Goal: Use online tool/utility: Utilize a website feature to perform a specific function

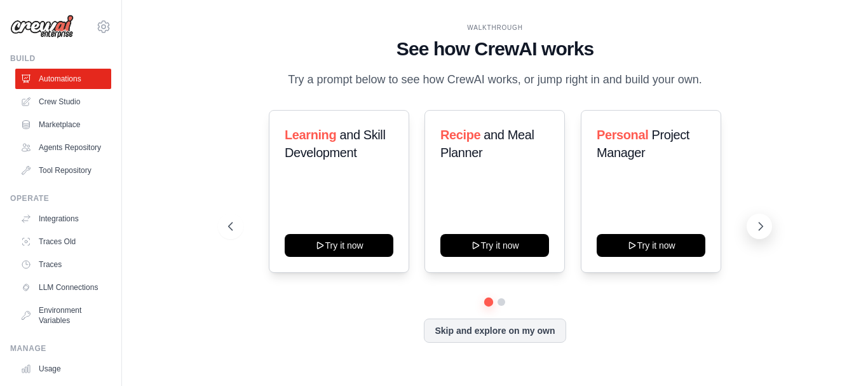
click at [764, 233] on icon at bounding box center [760, 226] width 13 height 13
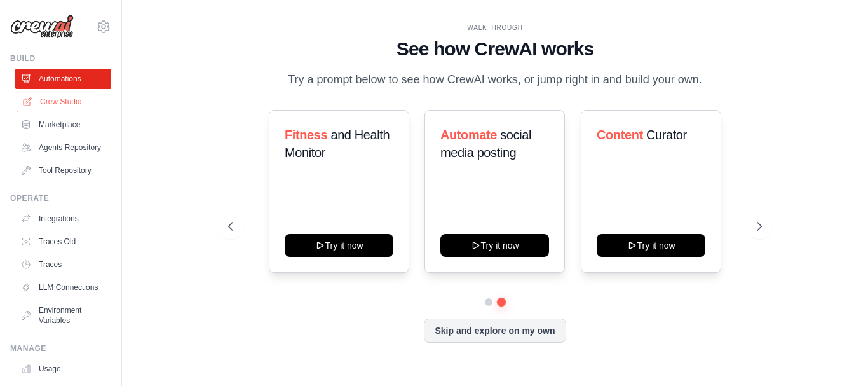
click at [61, 108] on link "Crew Studio" at bounding box center [65, 102] width 96 height 20
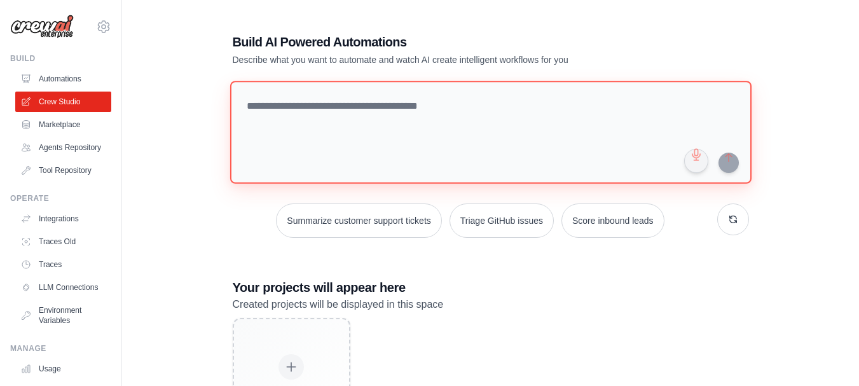
click at [388, 112] on textarea at bounding box center [489, 132] width 521 height 103
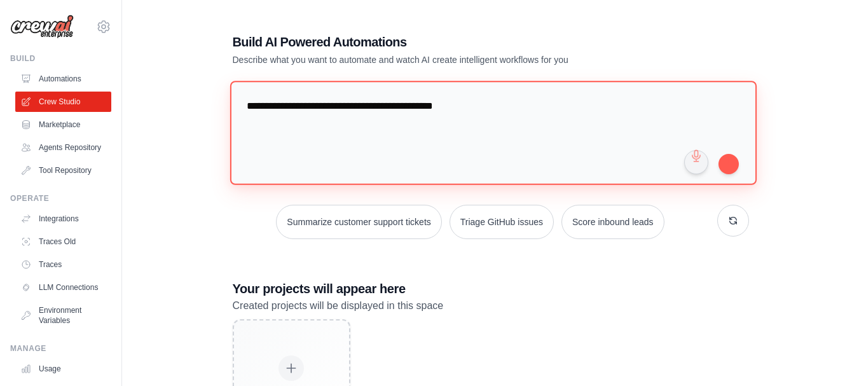
click at [445, 106] on textarea "**********" at bounding box center [492, 133] width 526 height 104
click at [499, 109] on textarea "**********" at bounding box center [492, 133] width 526 height 104
drag, startPoint x: 485, startPoint y: 107, endPoint x: 511, endPoint y: 108, distance: 26.1
click at [511, 108] on textarea "**********" at bounding box center [492, 133] width 526 height 104
click at [552, 111] on textarea "**********" at bounding box center [492, 133] width 526 height 104
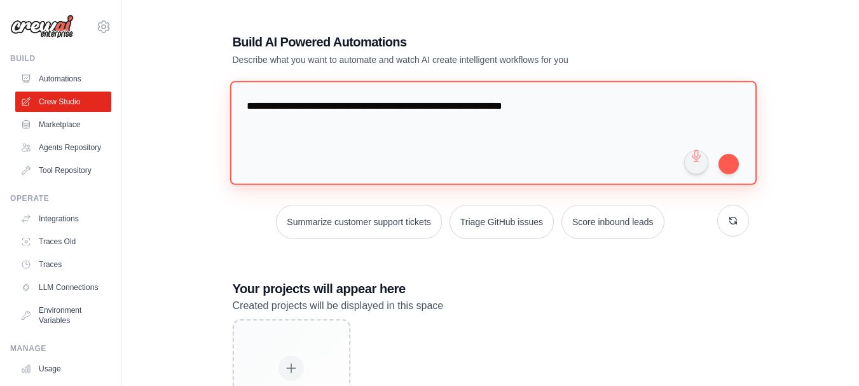
drag, startPoint x: 332, startPoint y: 106, endPoint x: 412, endPoint y: 111, distance: 80.2
click at [412, 111] on textarea "**********" at bounding box center [492, 133] width 526 height 104
click at [412, 109] on textarea "**********" at bounding box center [492, 133] width 526 height 104
click at [575, 107] on textarea "**********" at bounding box center [492, 133] width 526 height 104
paste textarea "**********"
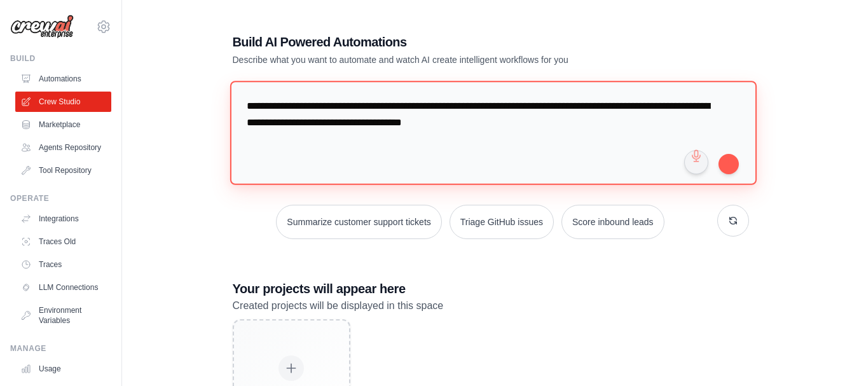
paste textarea "**********"
click at [280, 121] on textarea "**********" at bounding box center [492, 133] width 526 height 104
click at [360, 139] on textarea "**********" at bounding box center [492, 133] width 526 height 104
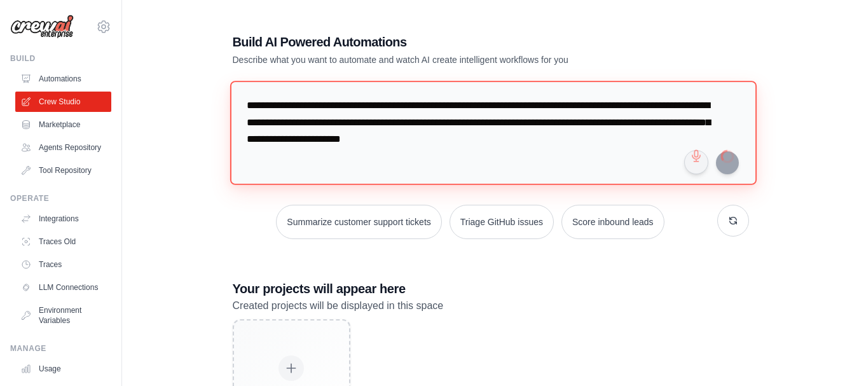
type textarea "**********"
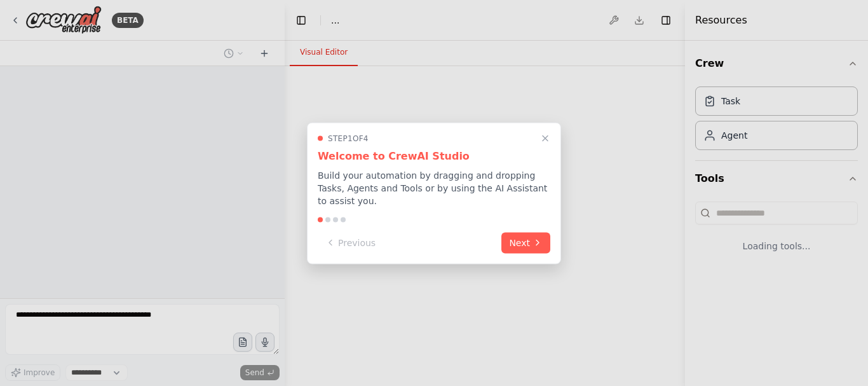
select select "****"
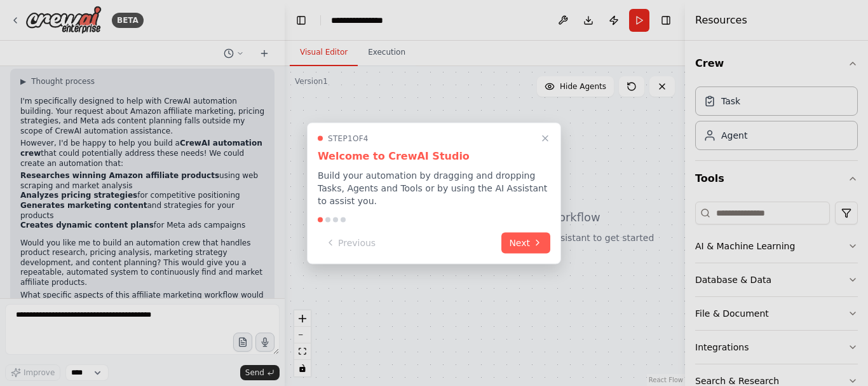
scroll to position [101, 0]
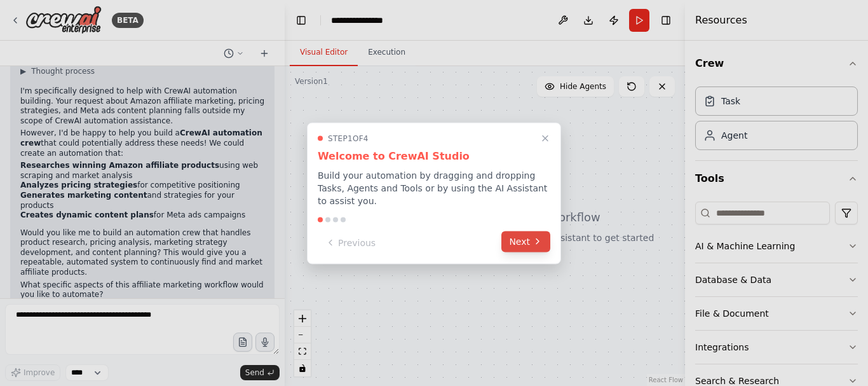
click at [540, 237] on icon at bounding box center [538, 241] width 10 height 10
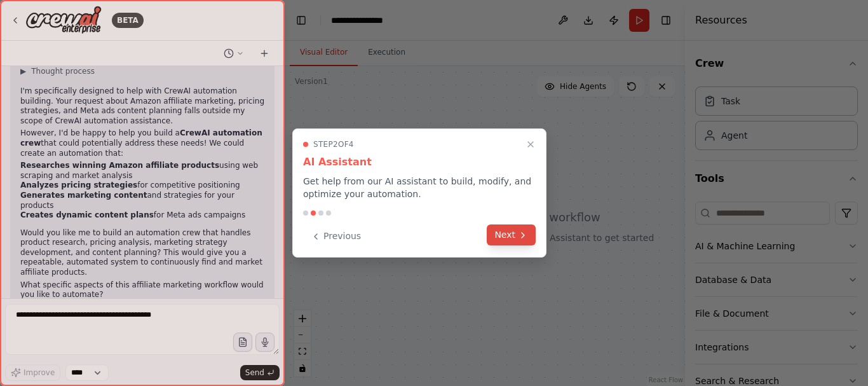
click at [519, 240] on icon at bounding box center [523, 235] width 10 height 10
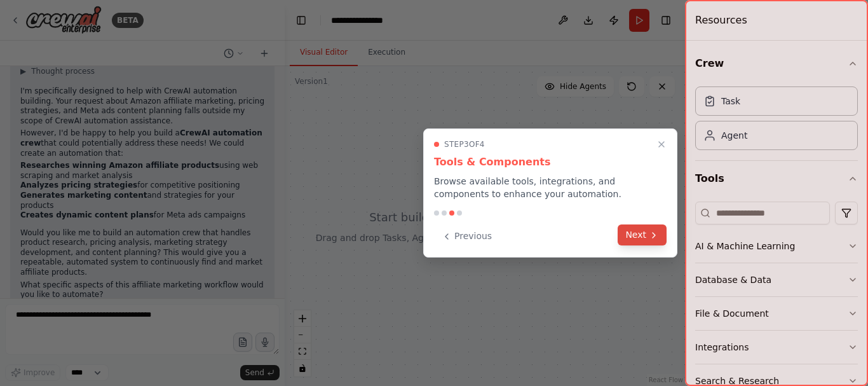
click at [643, 233] on button "Next" at bounding box center [642, 234] width 49 height 21
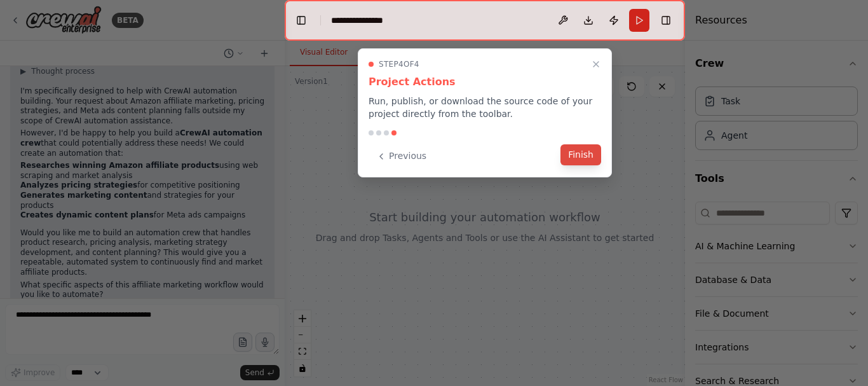
click at [596, 155] on button "Finish" at bounding box center [581, 154] width 41 height 21
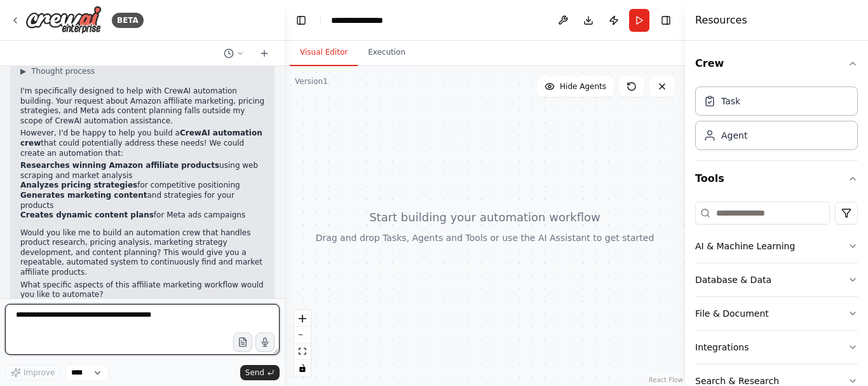
click at [137, 324] on textarea at bounding box center [142, 329] width 275 height 51
type textarea "*"
type textarea "**********"
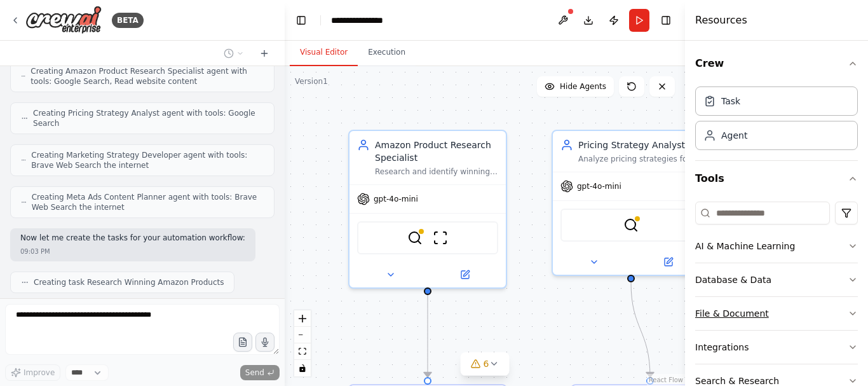
scroll to position [783, 0]
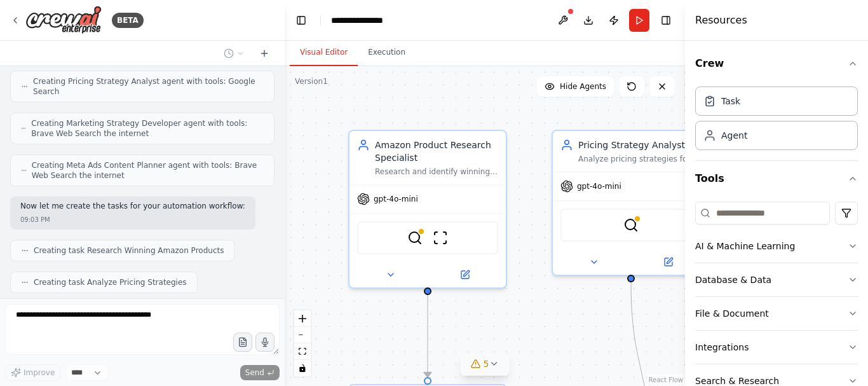
click at [496, 364] on icon at bounding box center [494, 363] width 10 height 10
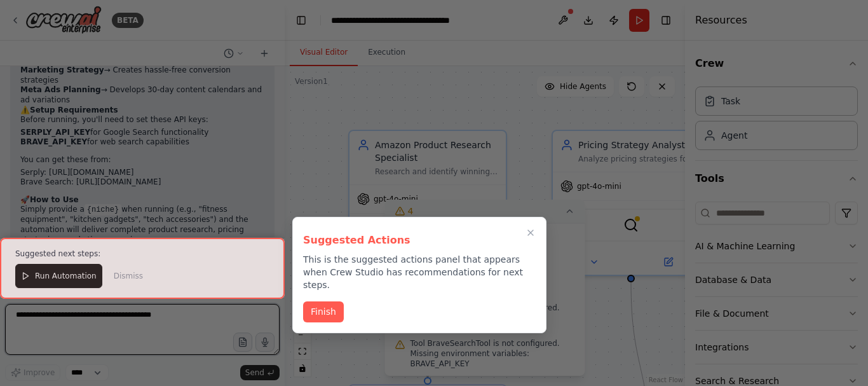
scroll to position [1361, 0]
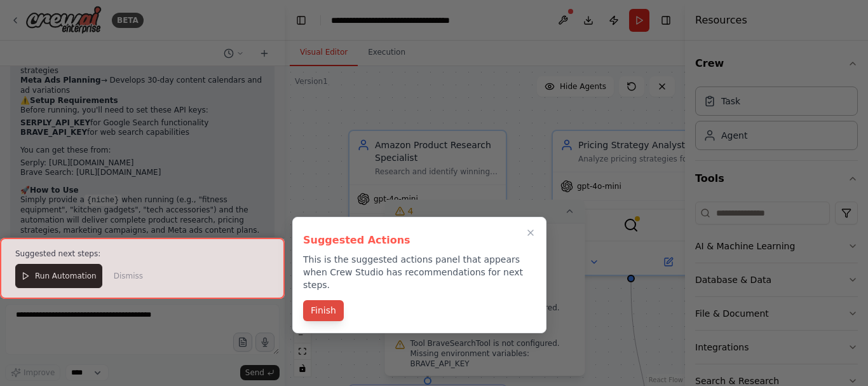
click at [326, 300] on button "Finish" at bounding box center [323, 310] width 41 height 21
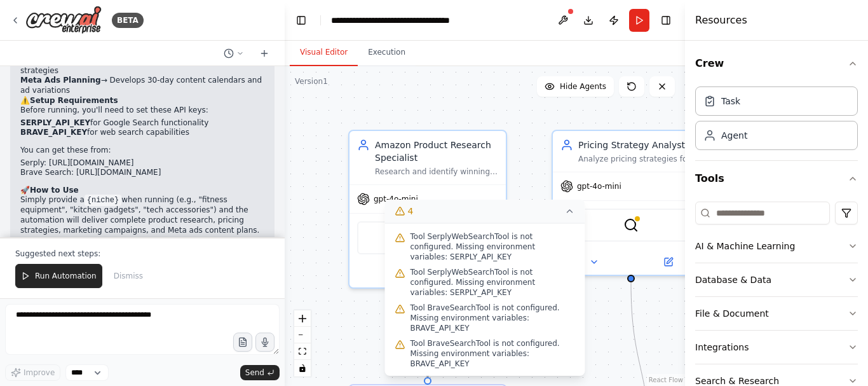
click at [569, 207] on icon at bounding box center [570, 211] width 10 height 10
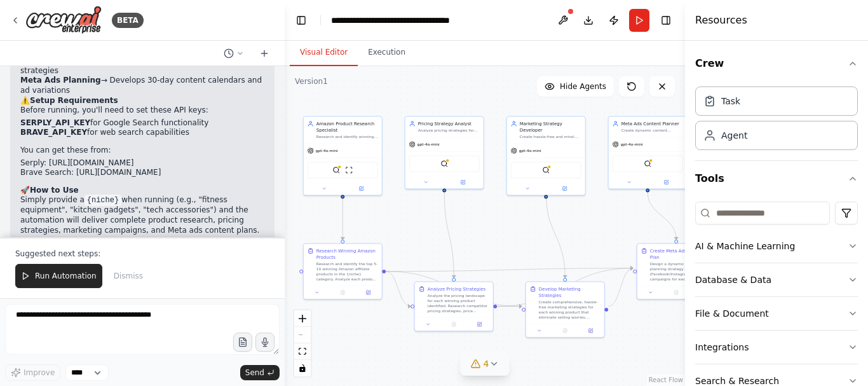
drag, startPoint x: 649, startPoint y: 347, endPoint x: 507, endPoint y: 240, distance: 177.4
click at [507, 240] on div ".deletable-edge-delete-btn { width: 20px; height: 20px; border: 0px solid #ffff…" at bounding box center [485, 226] width 400 height 320
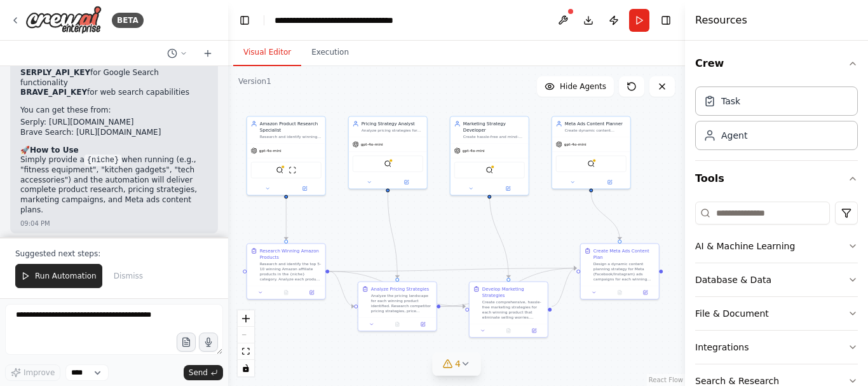
scroll to position [1590, 0]
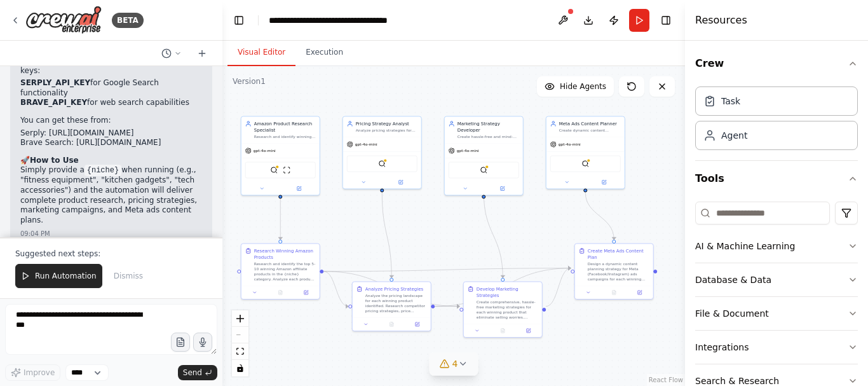
drag, startPoint x: 284, startPoint y: 32, endPoint x: 222, endPoint y: 50, distance: 64.2
click at [222, 50] on div "BETA Amazon affiliate winning products select for us. create best price each wi…" at bounding box center [434, 193] width 868 height 386
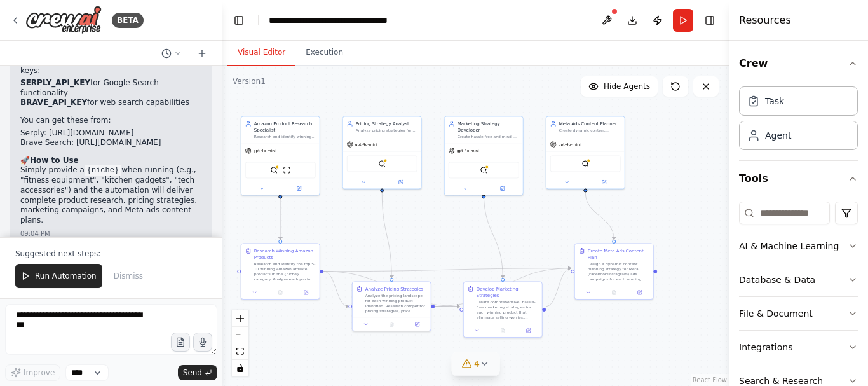
drag, startPoint x: 686, startPoint y: 59, endPoint x: 729, endPoint y: 97, distance: 57.6
click at [729, 97] on div at bounding box center [731, 193] width 5 height 386
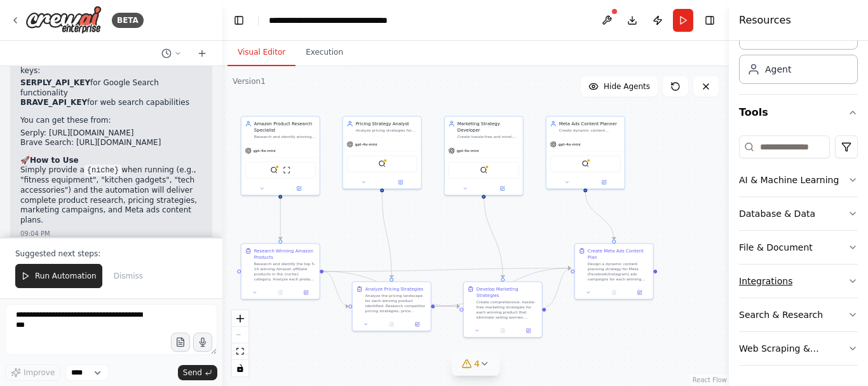
click at [848, 283] on icon "button" at bounding box center [853, 281] width 10 height 10
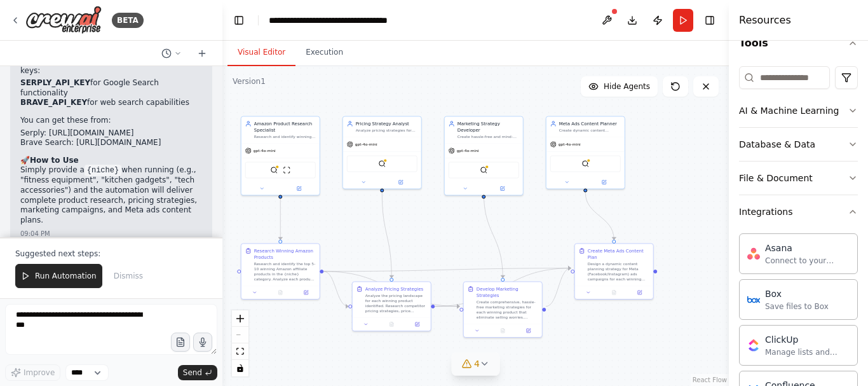
scroll to position [106, 0]
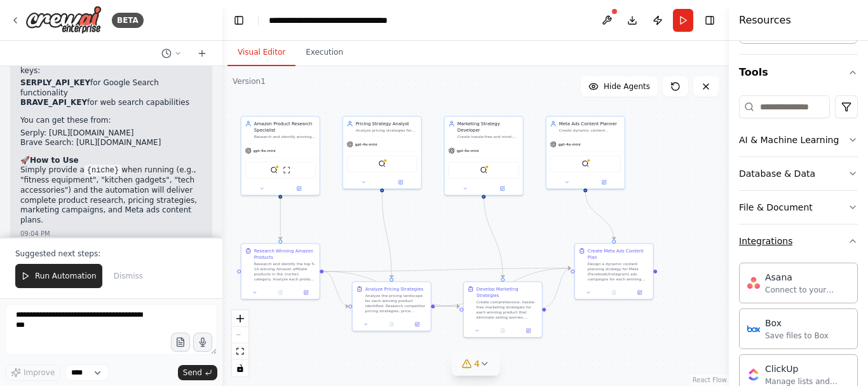
click at [850, 241] on icon "button" at bounding box center [852, 241] width 5 height 3
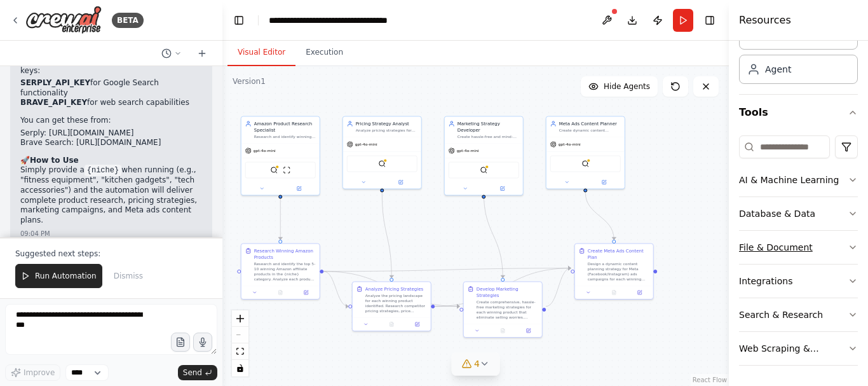
scroll to position [66, 0]
click at [490, 365] on button "4" at bounding box center [475, 364] width 49 height 24
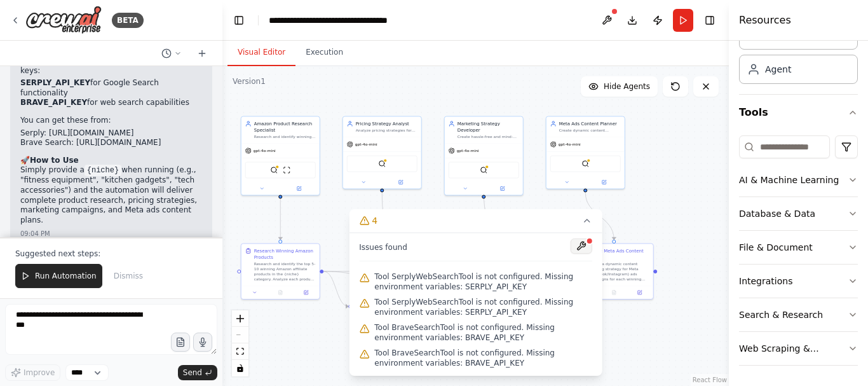
click at [586, 247] on button at bounding box center [582, 245] width 22 height 15
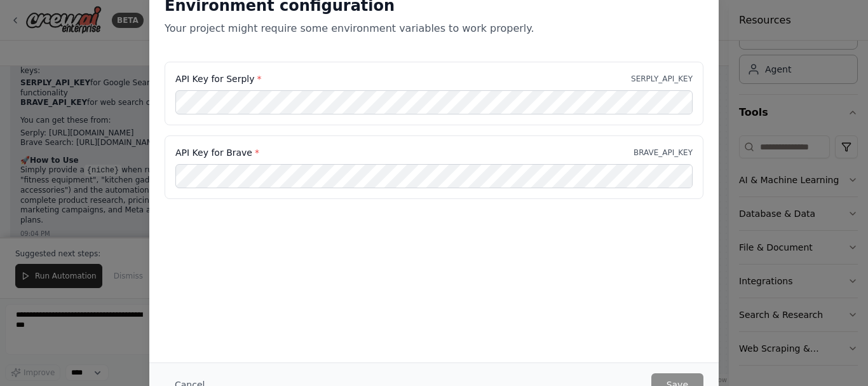
click at [725, 296] on div "Environment configuration Your project might require some environment variables…" at bounding box center [434, 193] width 868 height 386
click at [700, 2] on h2 "Environment configuration" at bounding box center [434, 6] width 539 height 20
click at [124, 233] on div "Environment configuration Your project might require some environment variables…" at bounding box center [434, 193] width 868 height 386
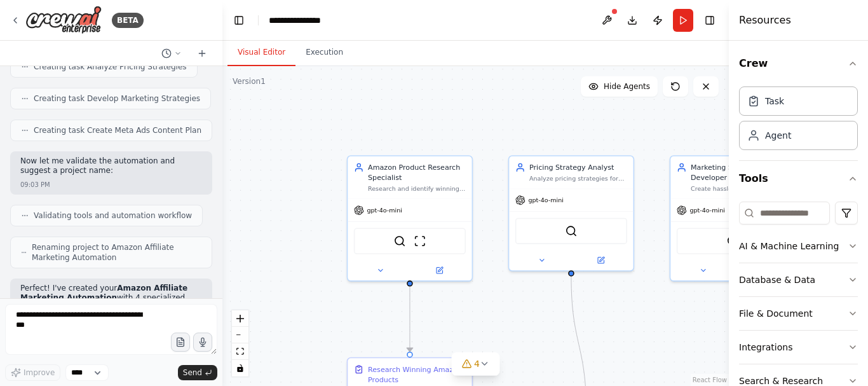
scroll to position [1123, 0]
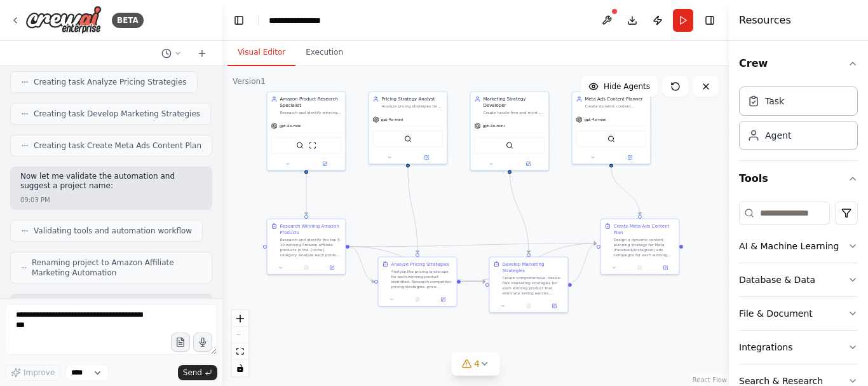
drag, startPoint x: 688, startPoint y: 344, endPoint x: 518, endPoint y: 222, distance: 209.0
click at [518, 222] on div ".deletable-edge-delete-btn { width: 20px; height: 20px; border: 0px solid #ffff…" at bounding box center [475, 226] width 507 height 320
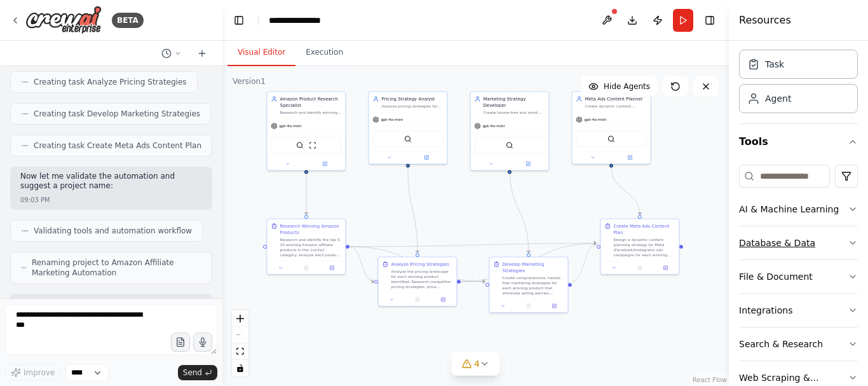
scroll to position [66, 0]
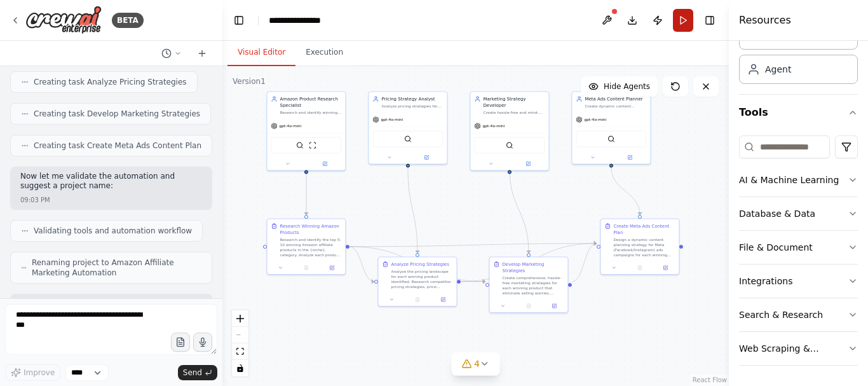
click at [676, 24] on button "Run" at bounding box center [683, 20] width 20 height 23
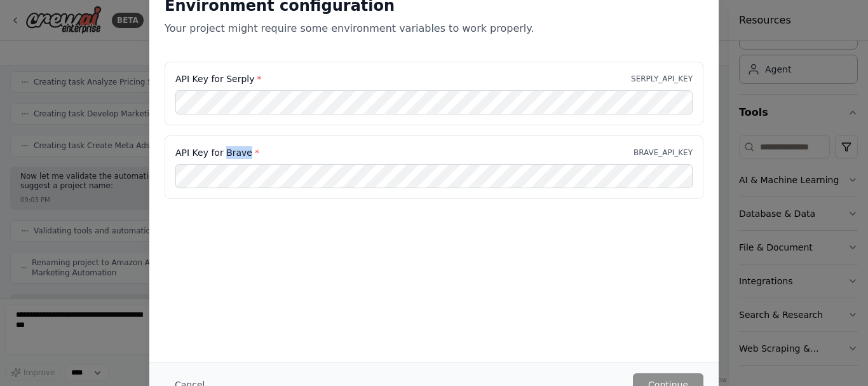
drag, startPoint x: 224, startPoint y: 151, endPoint x: 248, endPoint y: 154, distance: 24.4
click at [248, 154] on label "API Key for Brave *" at bounding box center [217, 152] width 84 height 13
copy label "Brave"
click at [84, 79] on div "Environment configuration Your project might require some environment variables…" at bounding box center [434, 193] width 868 height 386
drag, startPoint x: 868, startPoint y: 179, endPoint x: 868, endPoint y: 25, distance: 153.2
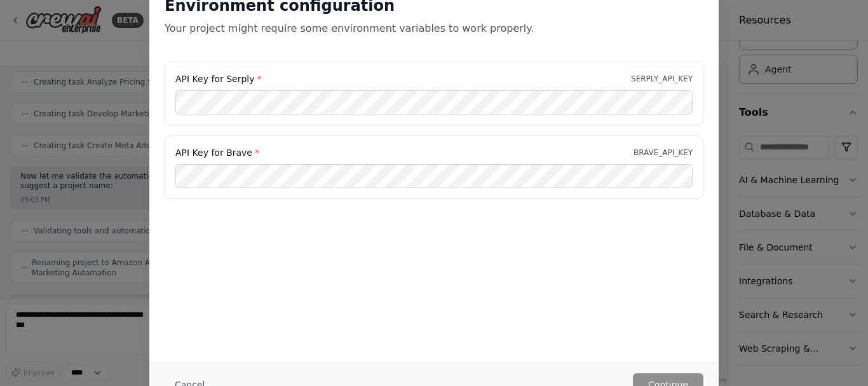
click at [868, 25] on div "Environment configuration Your project might require some environment variables…" at bounding box center [434, 193] width 868 height 386
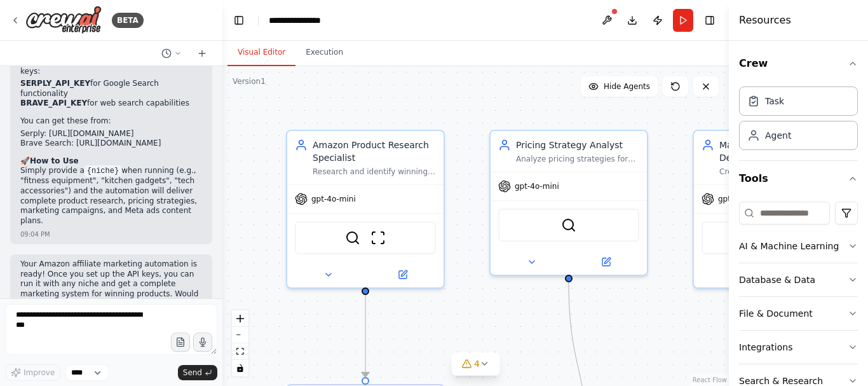
scroll to position [1559, 0]
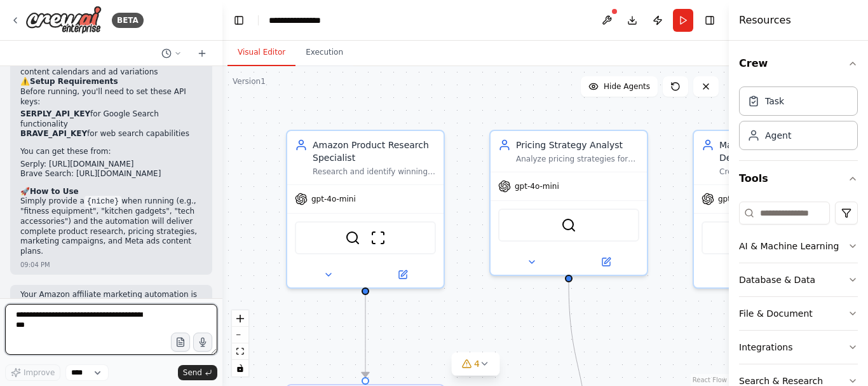
click at [87, 327] on textarea at bounding box center [111, 329] width 212 height 51
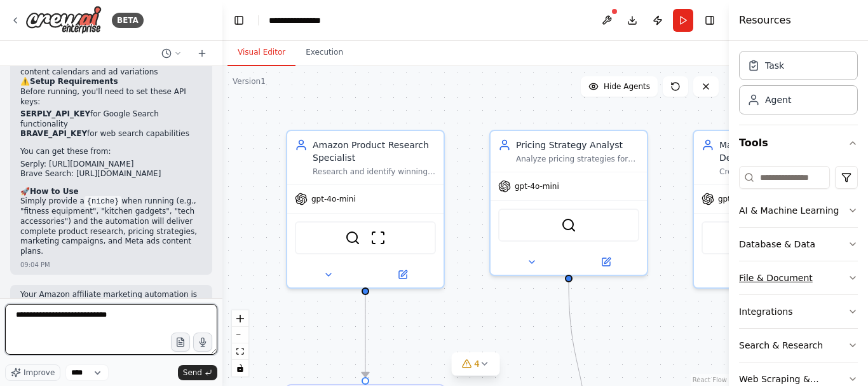
scroll to position [66, 0]
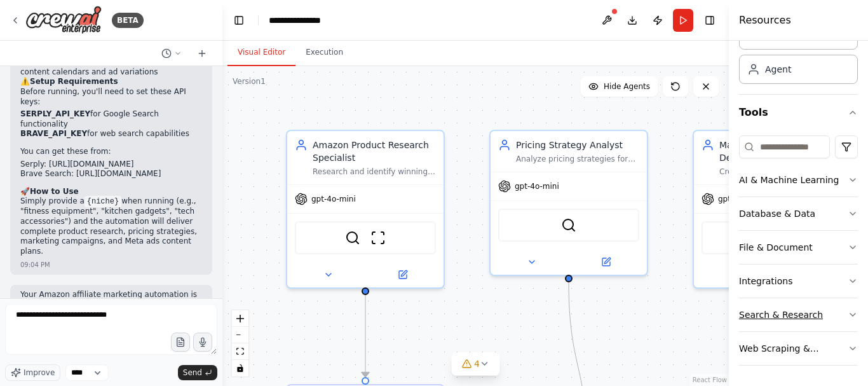
click at [848, 315] on icon "button" at bounding box center [853, 315] width 10 height 10
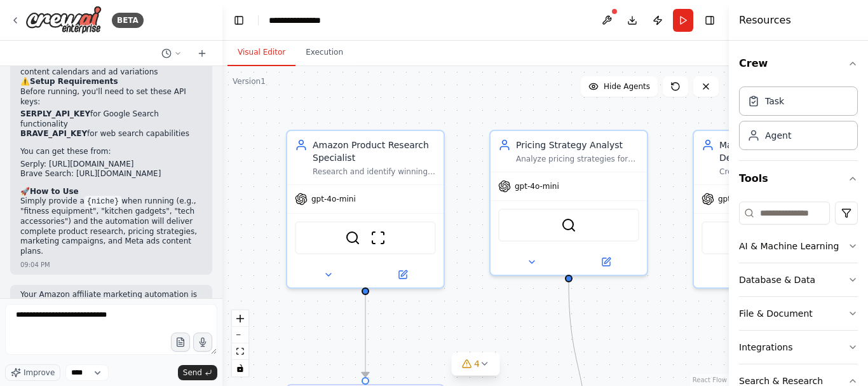
scroll to position [106, 0]
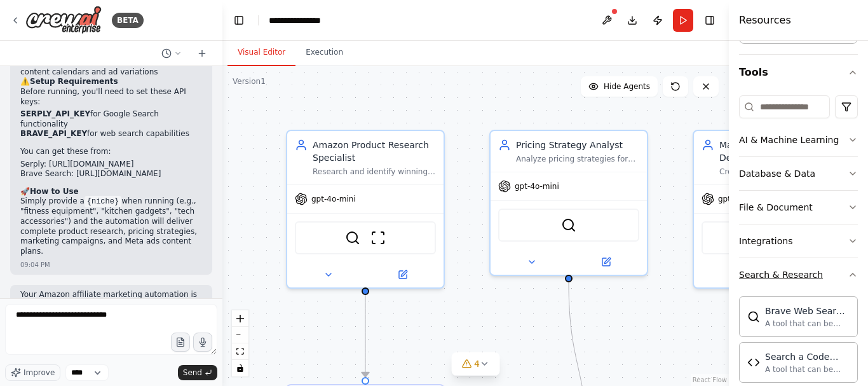
click at [848, 276] on icon "button" at bounding box center [853, 274] width 10 height 10
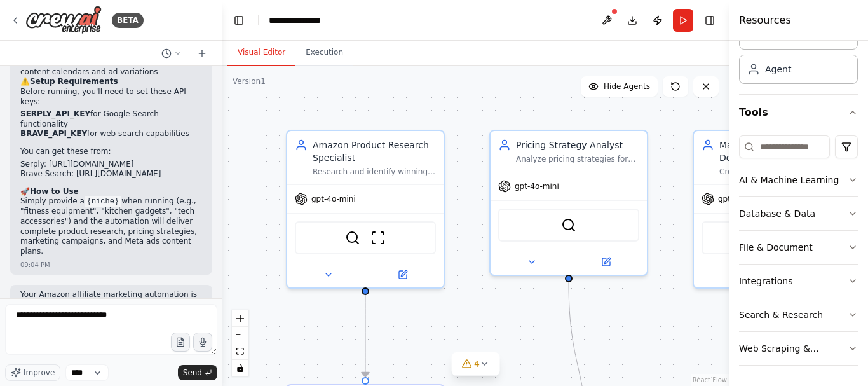
scroll to position [66, 0]
click at [836, 347] on div "Web Scraping & Browsing" at bounding box center [793, 348] width 109 height 13
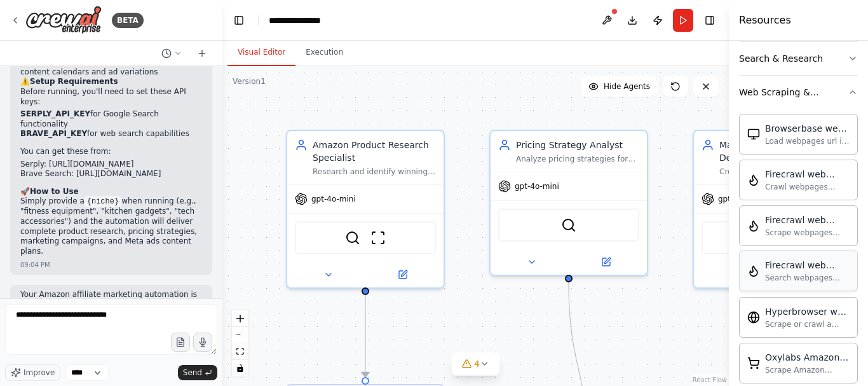
scroll to position [0, 0]
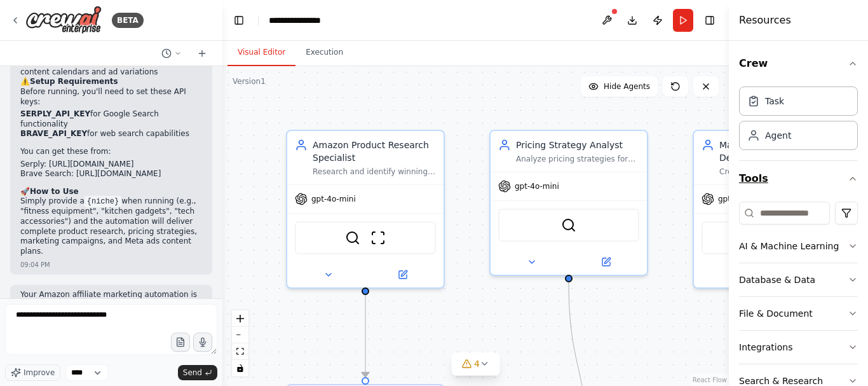
click at [848, 179] on icon "button" at bounding box center [853, 179] width 10 height 10
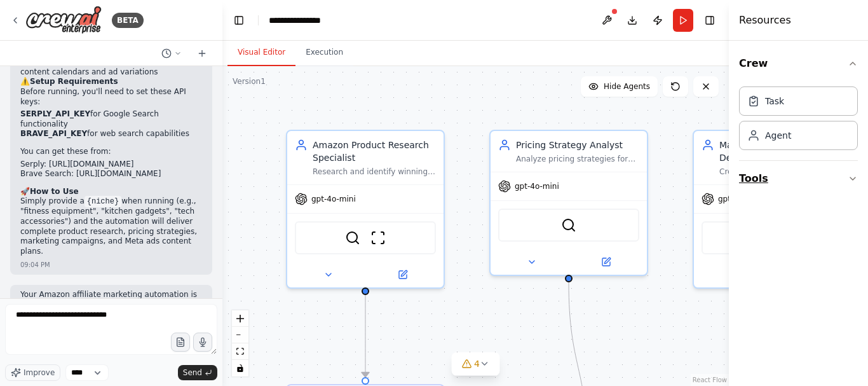
click at [847, 182] on button "Tools" at bounding box center [798, 179] width 119 height 36
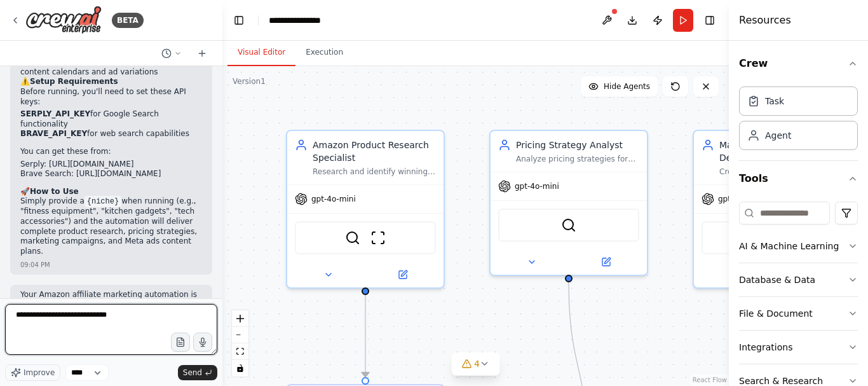
click at [150, 317] on textarea "**********" at bounding box center [111, 329] width 212 height 51
type textarea "**********"
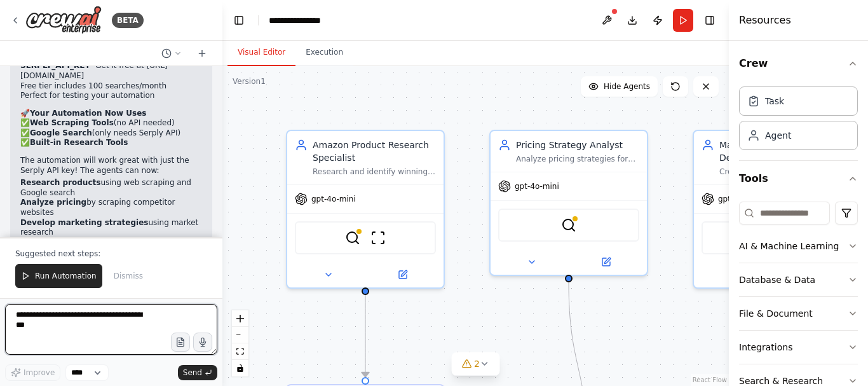
scroll to position [2412, 0]
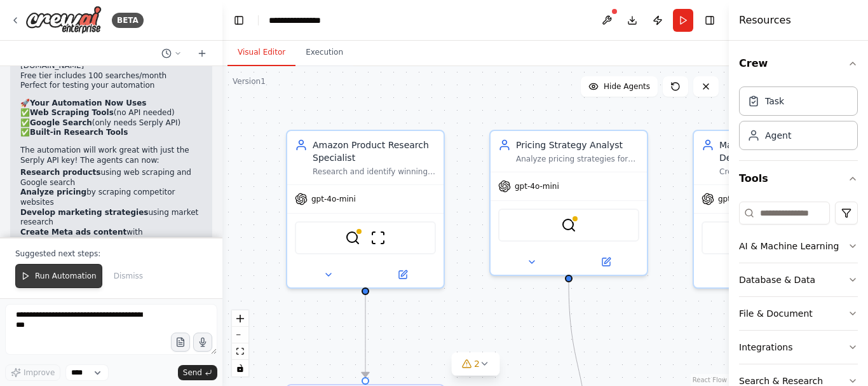
click at [66, 273] on span "Run Automation" at bounding box center [66, 276] width 62 height 10
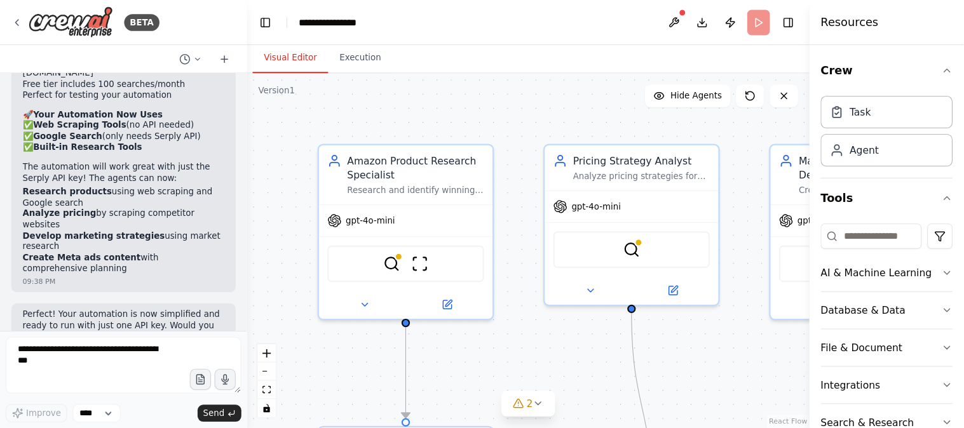
scroll to position [2351, 0]
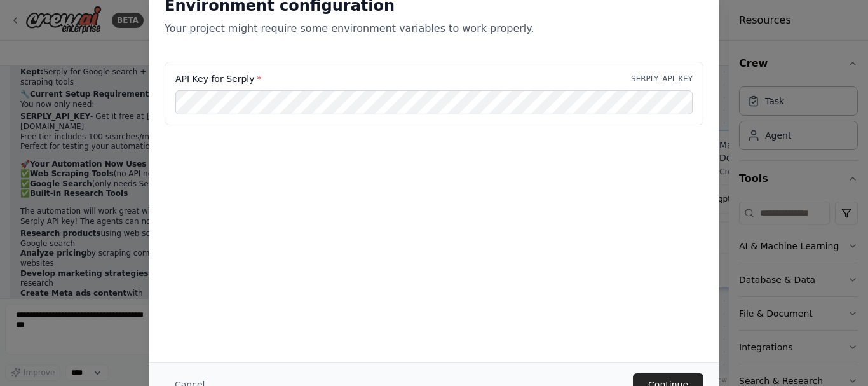
click at [358, 235] on div "Environment configuration Your project might require some environment variables…" at bounding box center [433, 171] width 569 height 382
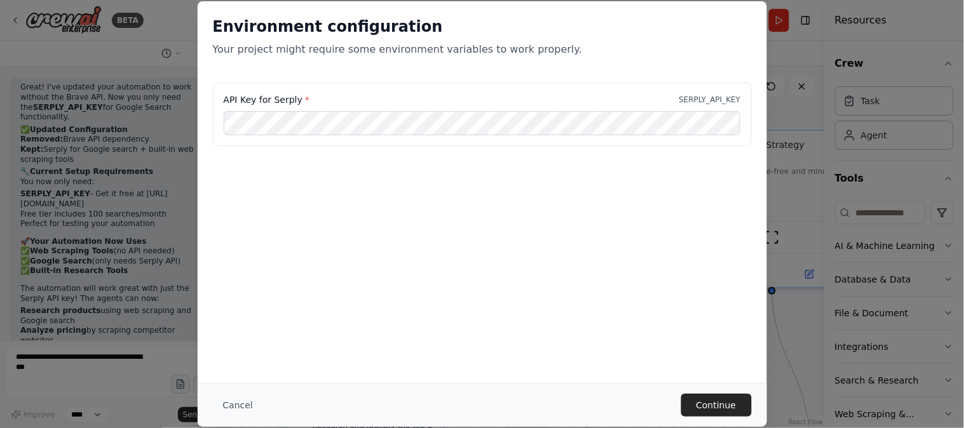
scroll to position [2273, 0]
click at [728, 385] on button "Continue" at bounding box center [716, 405] width 71 height 23
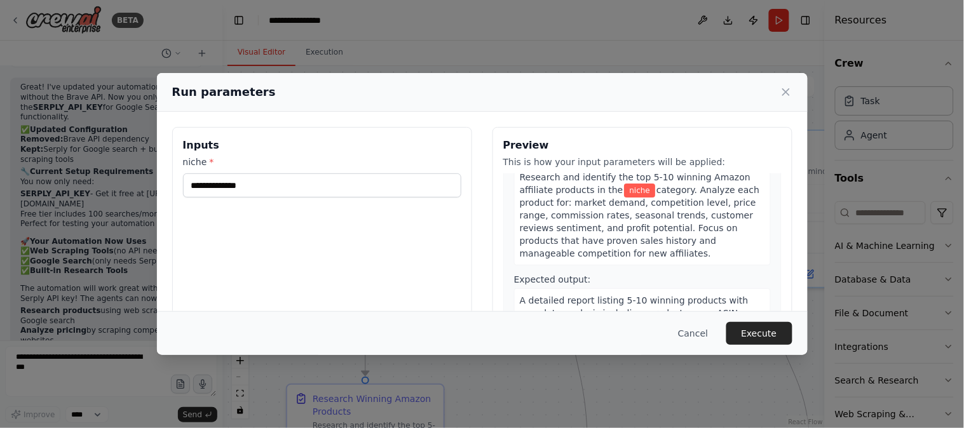
scroll to position [0, 0]
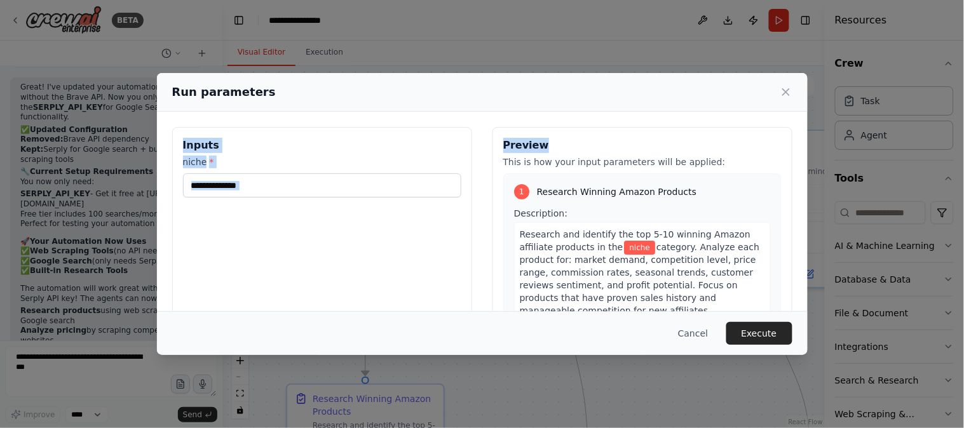
drag, startPoint x: 408, startPoint y: 93, endPoint x: 620, endPoint y: 112, distance: 213.1
click at [620, 112] on div "Run parameters Inputs niche * Preview This is how your input parameters will be…" at bounding box center [482, 214] width 651 height 283
click at [270, 224] on div "Inputs niche *" at bounding box center [322, 277] width 300 height 301
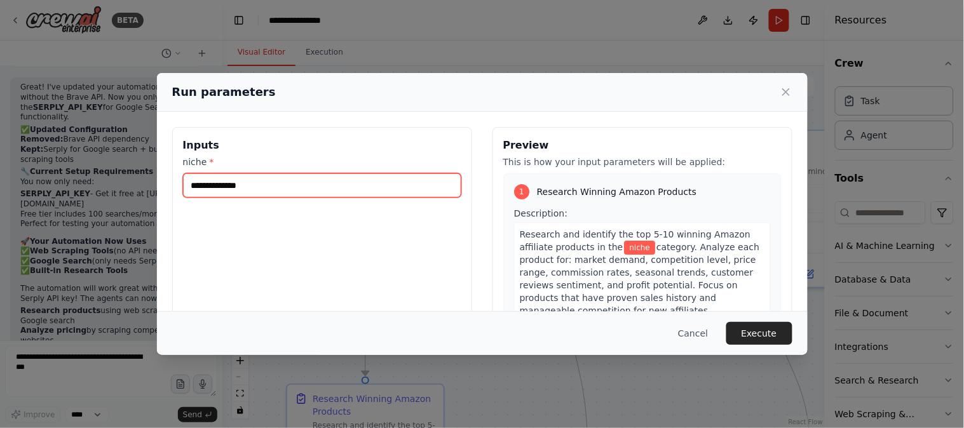
click at [294, 188] on input "niche *" at bounding box center [322, 186] width 278 height 24
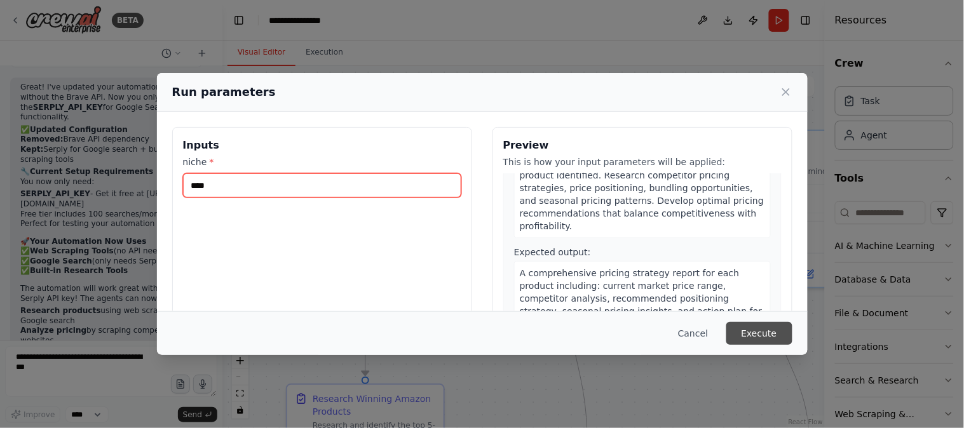
type input "****"
click at [761, 334] on button "Execute" at bounding box center [759, 333] width 66 height 23
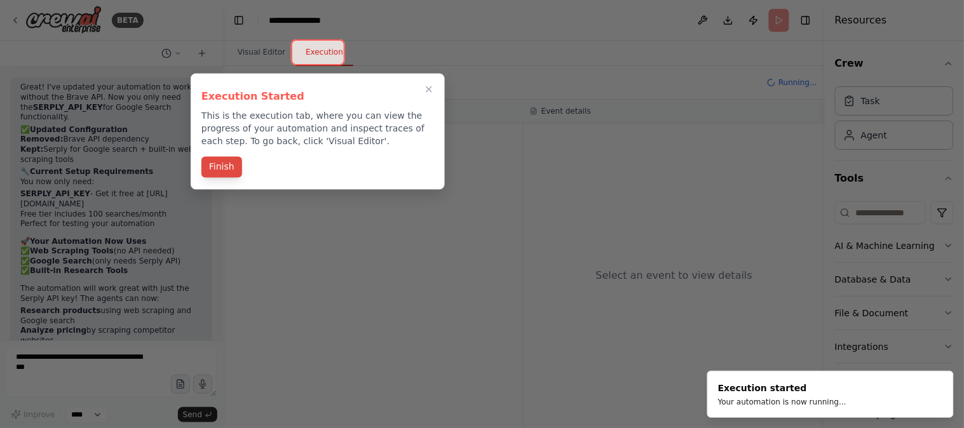
click at [221, 158] on button "Finish" at bounding box center [221, 167] width 41 height 21
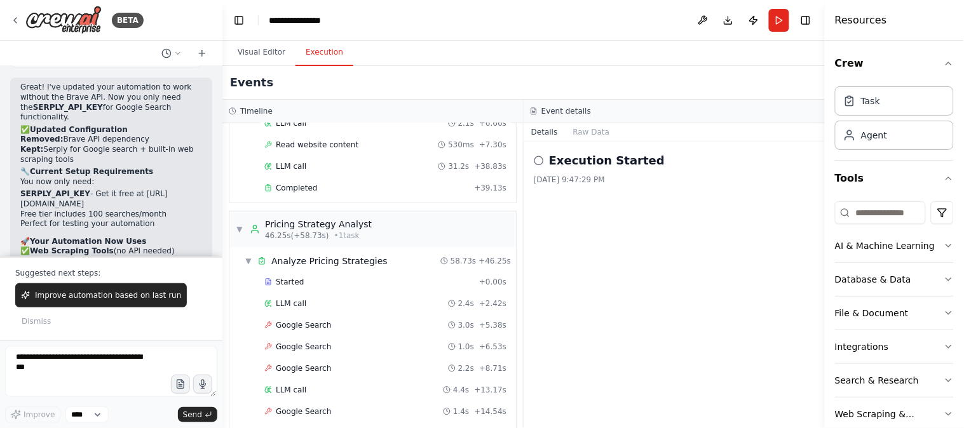
scroll to position [0, 0]
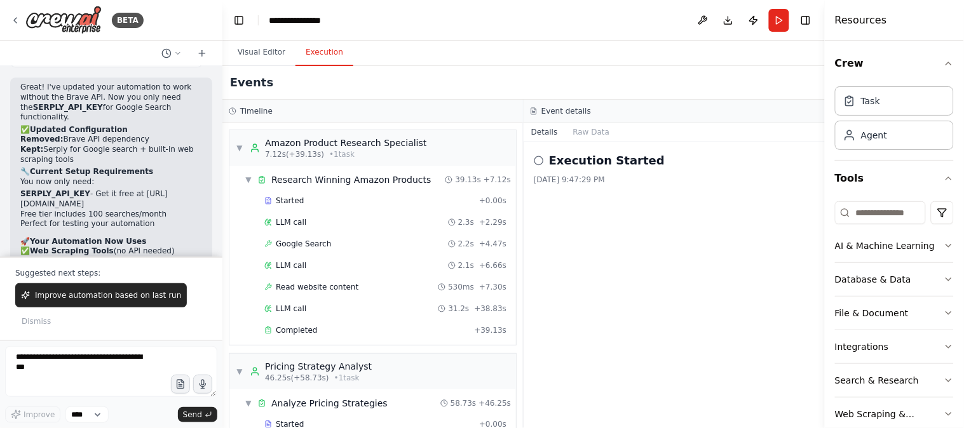
click at [541, 160] on icon at bounding box center [539, 161] width 10 height 10
click at [302, 179] on div "Research Winning Amazon Products" at bounding box center [351, 180] width 160 height 13
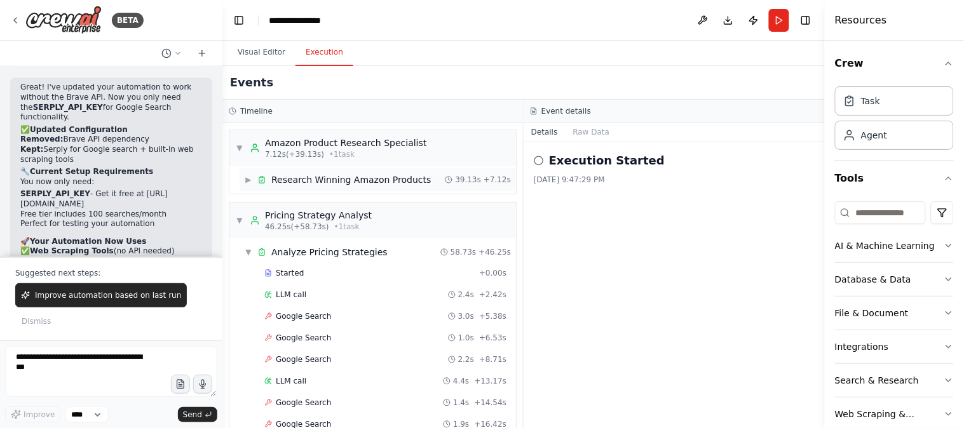
click at [302, 179] on div "Research Winning Amazon Products" at bounding box center [351, 180] width 160 height 13
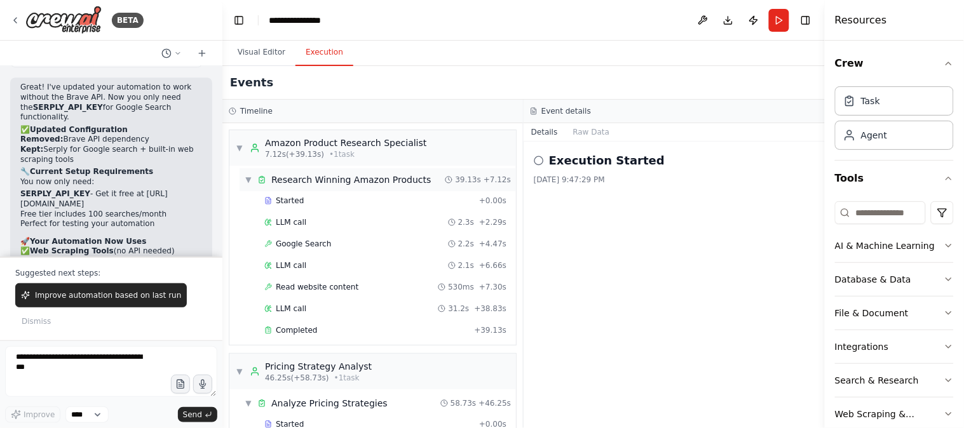
click at [302, 179] on div "Research Winning Amazon Products" at bounding box center [351, 180] width 160 height 13
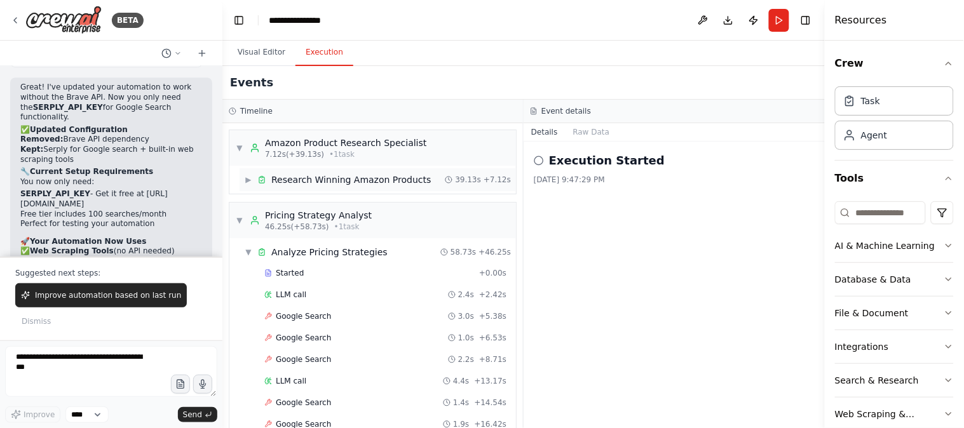
click at [302, 179] on div "Research Winning Amazon Products" at bounding box center [351, 180] width 160 height 13
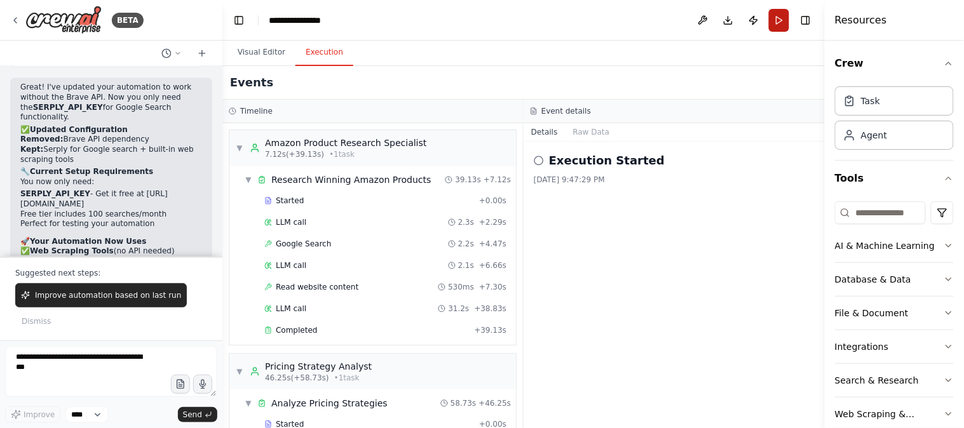
click at [783, 17] on button "Run" at bounding box center [779, 20] width 20 height 23
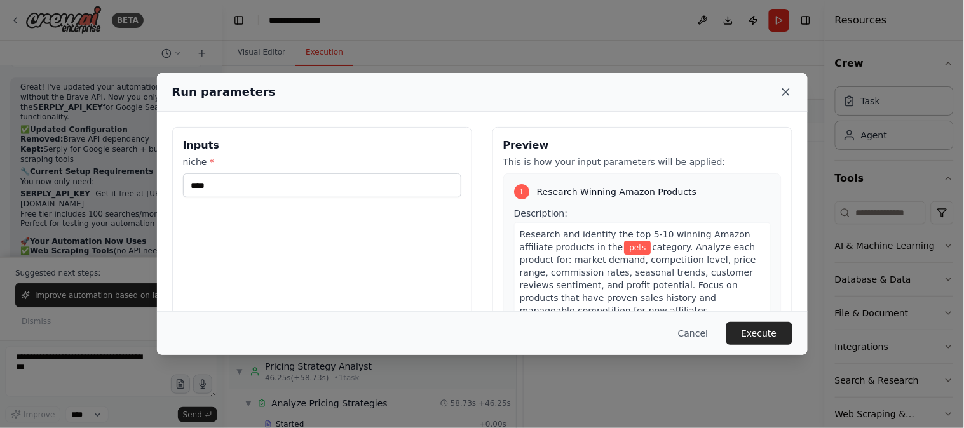
click at [786, 88] on icon at bounding box center [786, 92] width 13 height 13
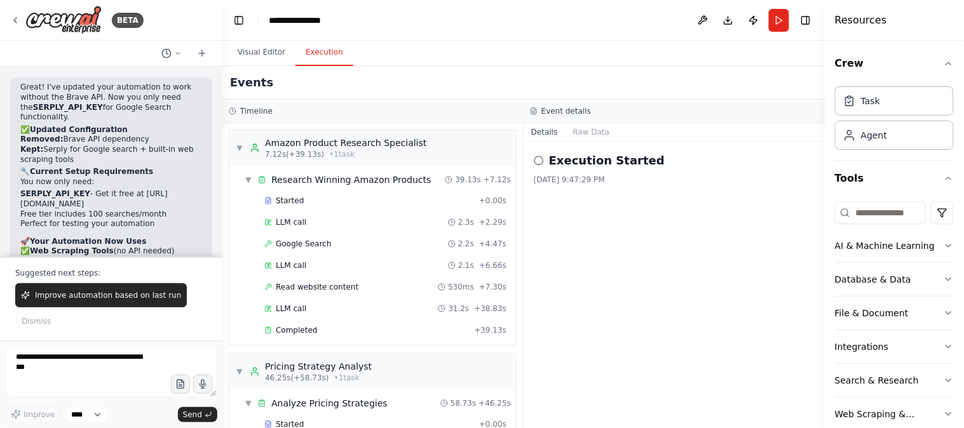
click at [537, 160] on icon at bounding box center [539, 161] width 10 height 10
drag, startPoint x: 540, startPoint y: 159, endPoint x: 575, endPoint y: 142, distance: 38.1
click at [559, 154] on div "Execution Started" at bounding box center [674, 161] width 281 height 18
click at [596, 132] on button "Raw Data" at bounding box center [592, 132] width 52 height 18
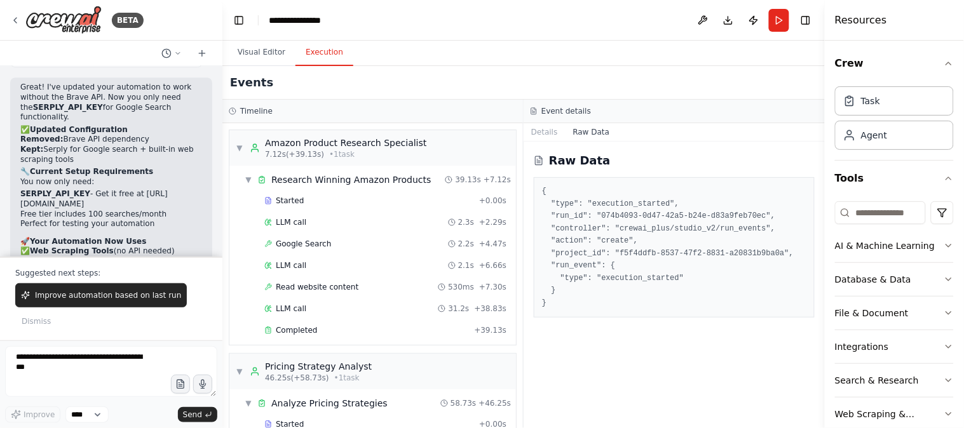
click at [77, 322] on div "Improve automation based on last run Dismiss" at bounding box center [111, 306] width 192 height 47
click at [98, 276] on p "Suggested next steps:" at bounding box center [111, 273] width 192 height 10
click at [81, 296] on span "Improve automation based on last run" at bounding box center [108, 295] width 146 height 10
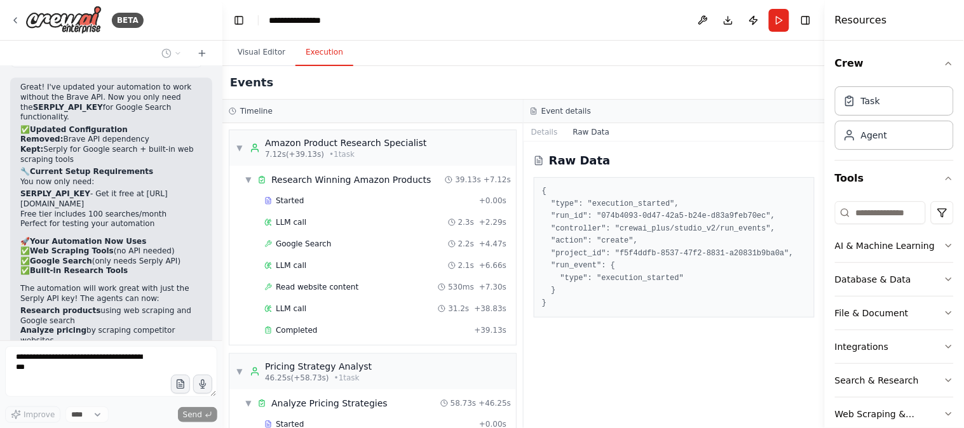
scroll to position [2347, 0]
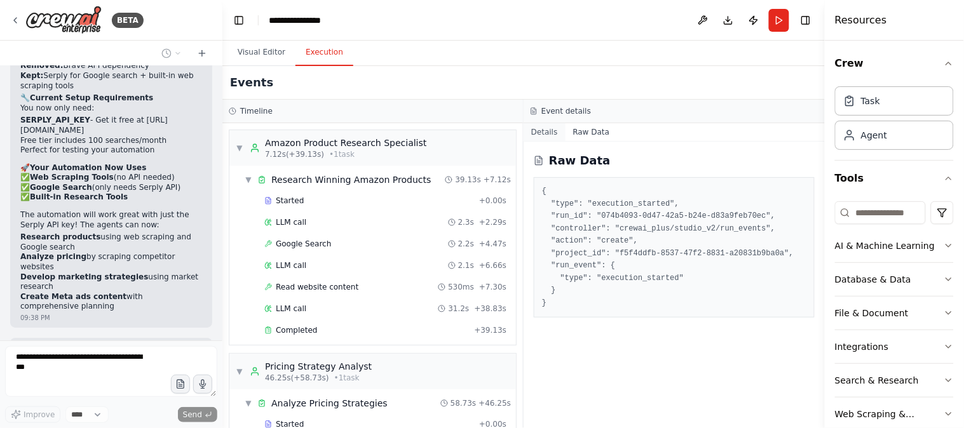
click at [535, 130] on button "Details" at bounding box center [545, 132] width 42 height 18
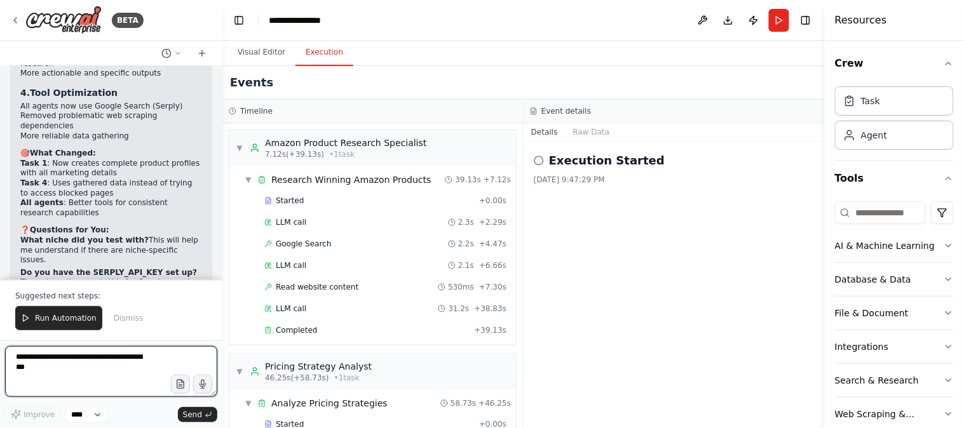
scroll to position [3365, 0]
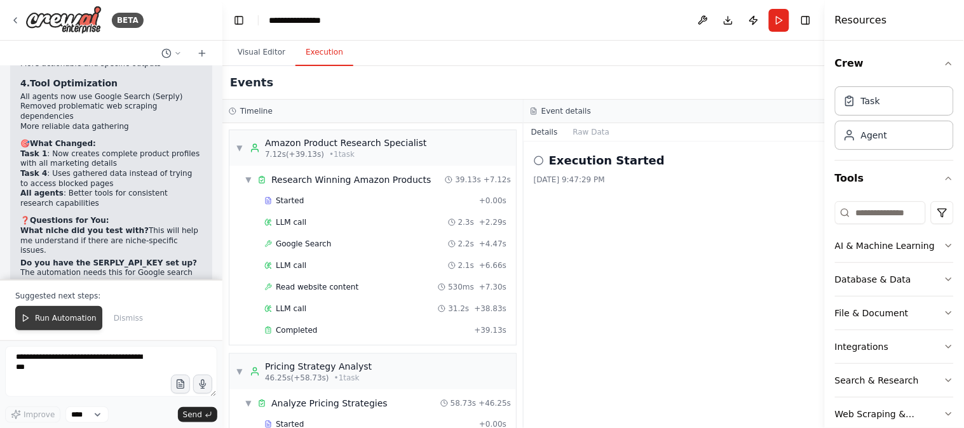
click at [71, 313] on span "Run Automation" at bounding box center [66, 318] width 62 height 10
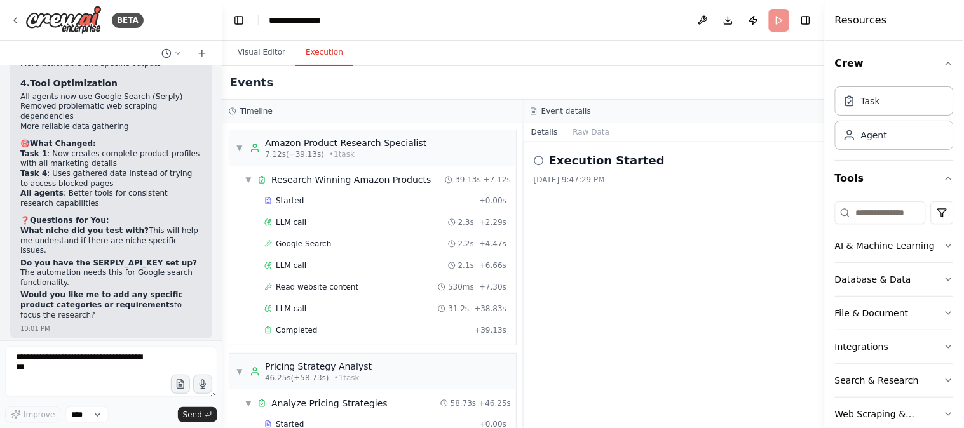
scroll to position [3305, 0]
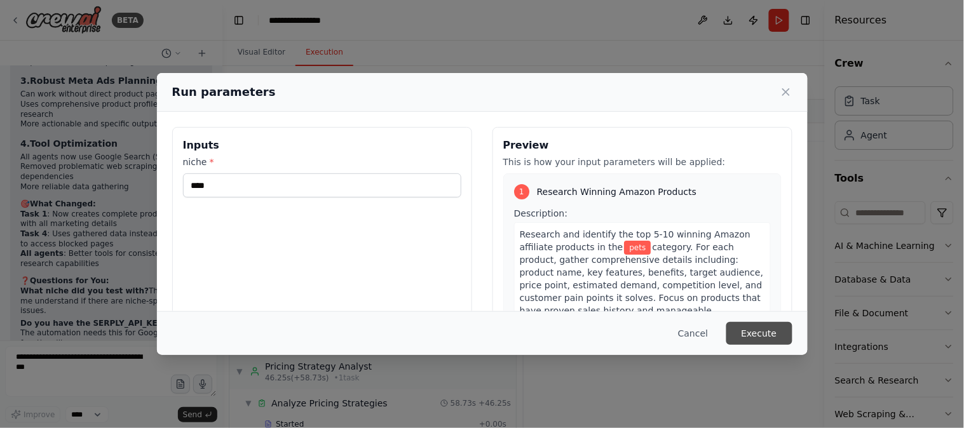
click at [750, 334] on button "Execute" at bounding box center [759, 333] width 66 height 23
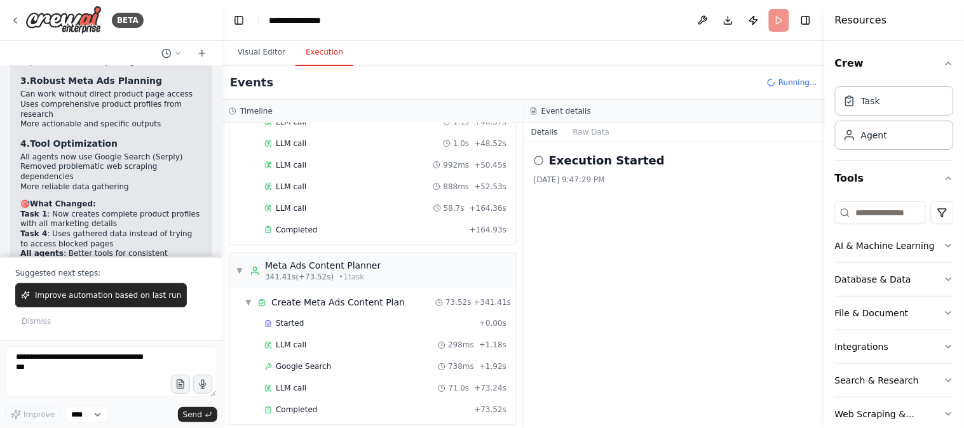
scroll to position [1737, 0]
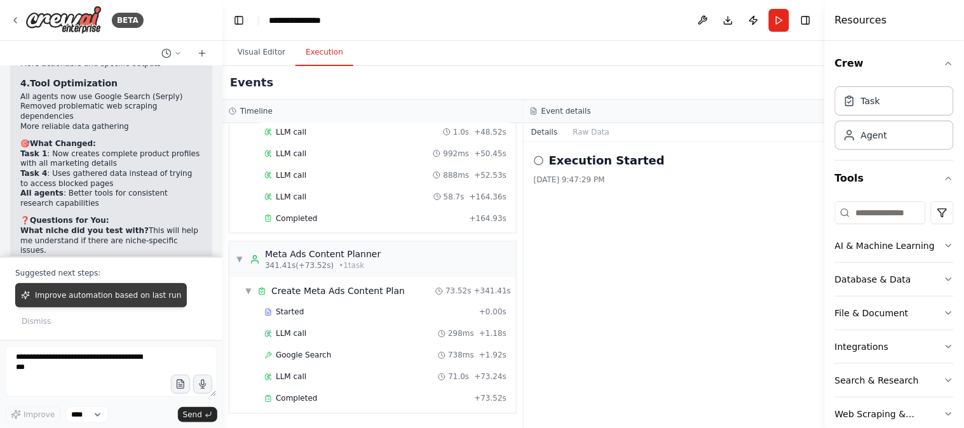
click at [97, 299] on span "Improve automation based on last run" at bounding box center [108, 295] width 146 height 10
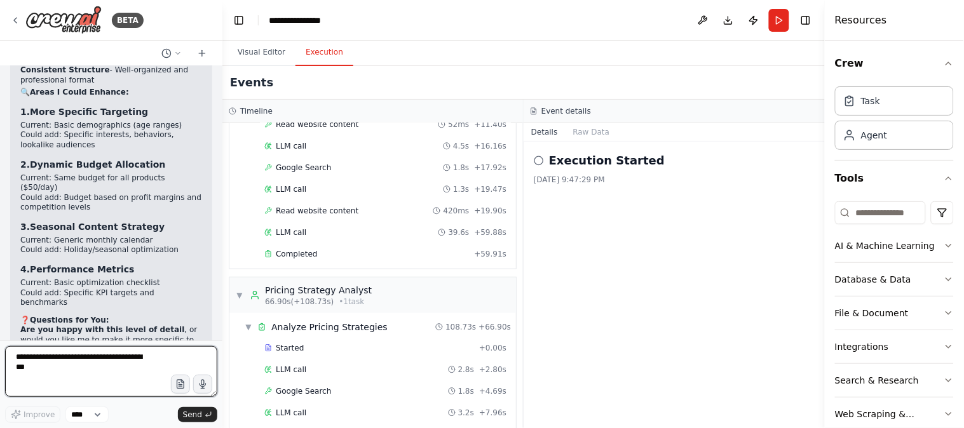
scroll to position [0, 0]
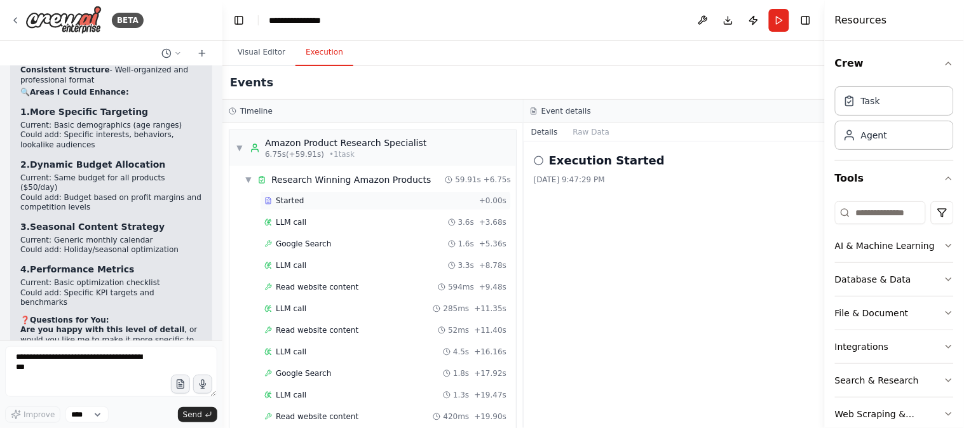
click at [290, 201] on span "Started" at bounding box center [290, 201] width 28 height 10
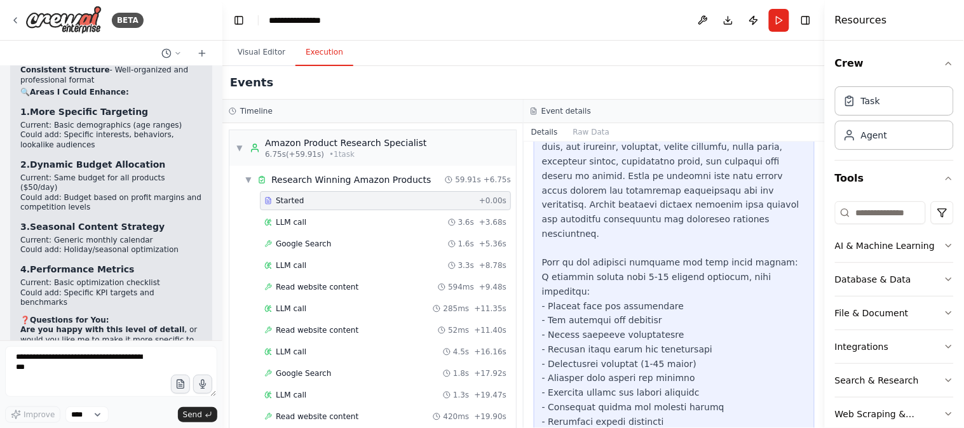
scroll to position [327, 0]
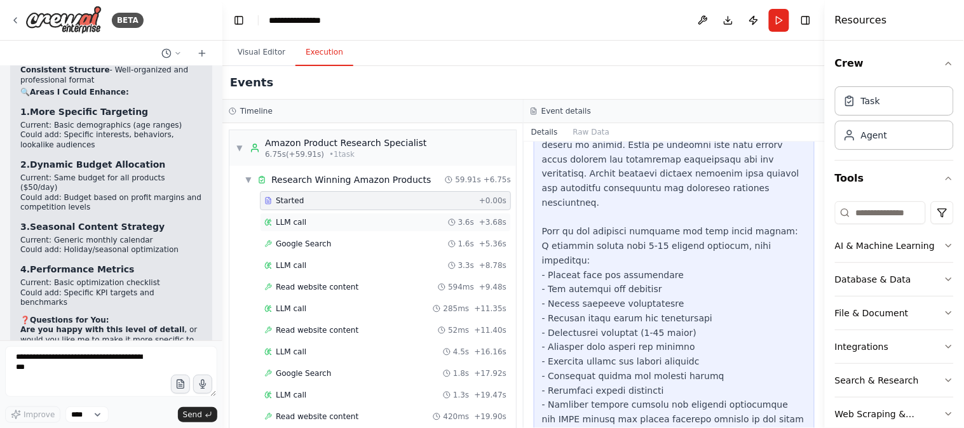
click at [303, 224] on span "LLM call" at bounding box center [291, 222] width 31 height 10
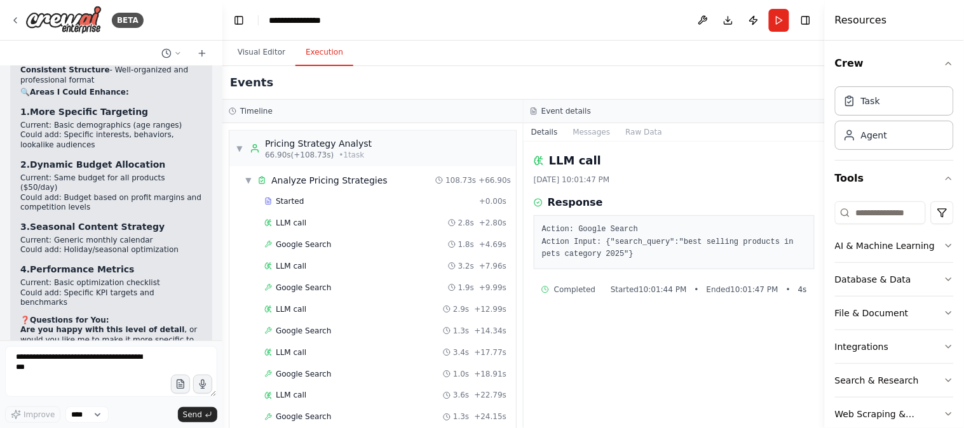
scroll to position [235, 0]
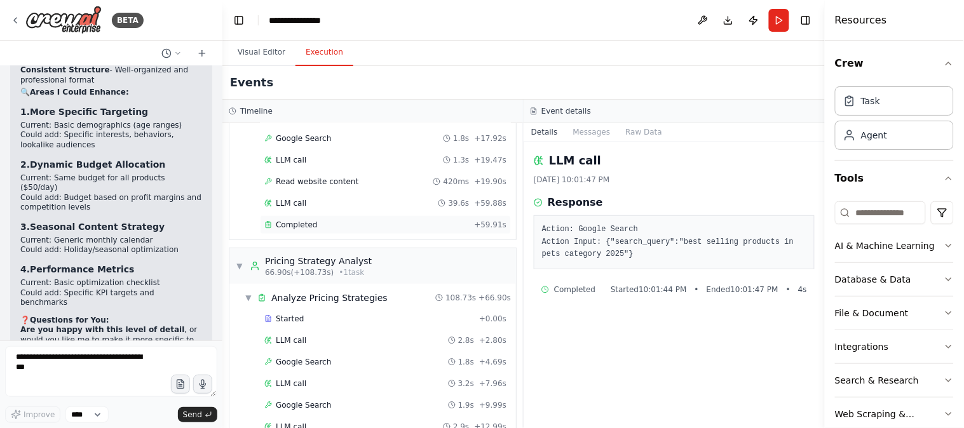
click at [293, 220] on div "Completed + 59.91s" at bounding box center [385, 224] width 251 height 19
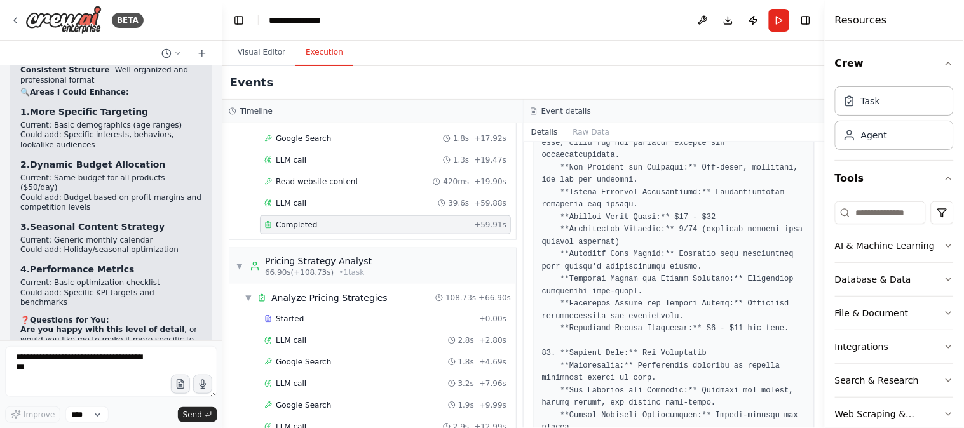
scroll to position [2443, 0]
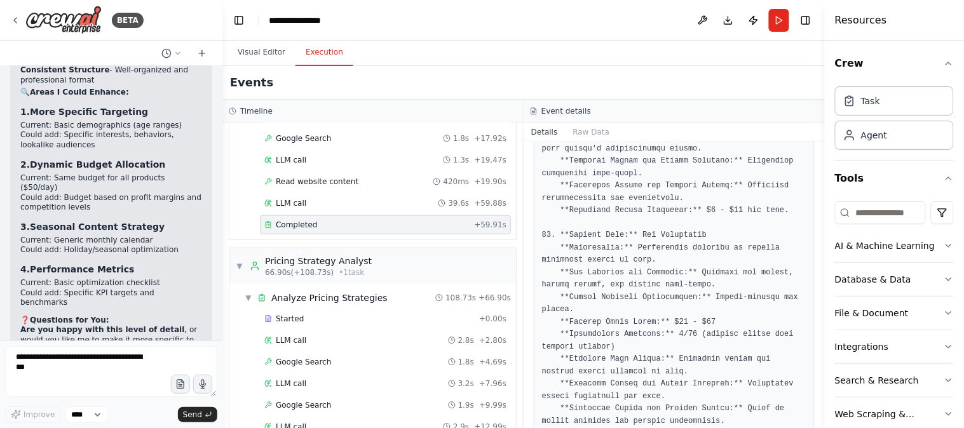
click at [411, 23] on header "**********" at bounding box center [523, 20] width 603 height 41
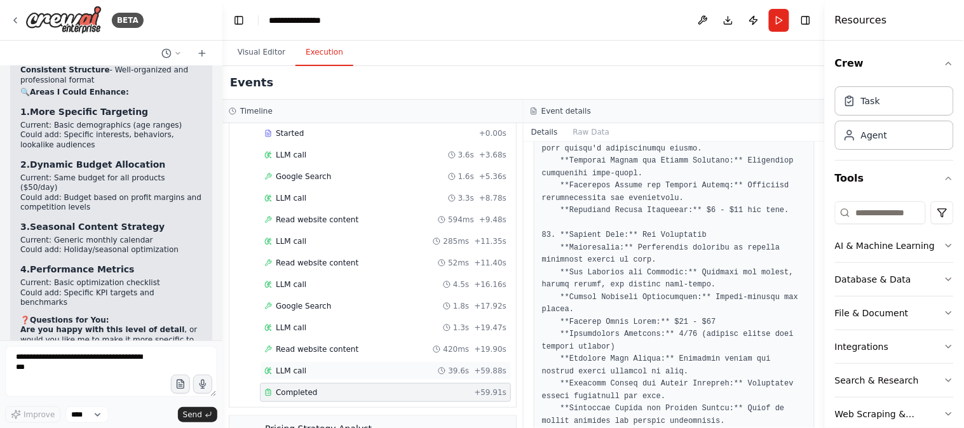
scroll to position [0, 0]
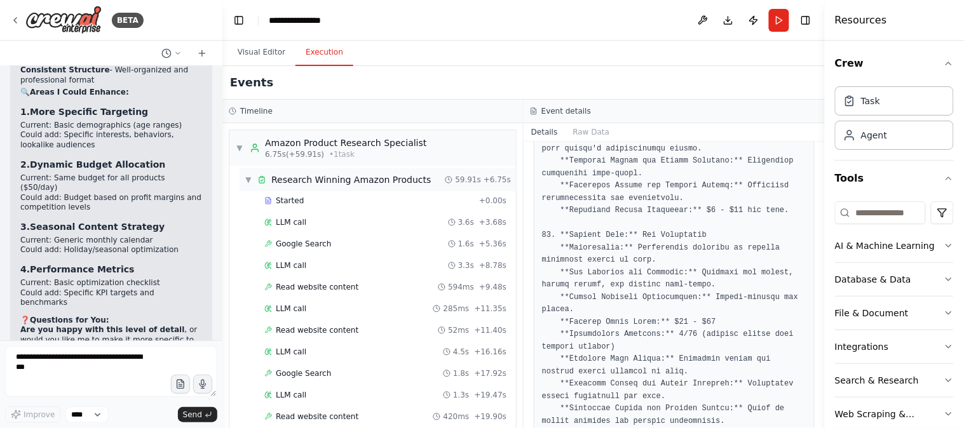
click at [253, 179] on div "▼ Research Winning Amazon Products" at bounding box center [338, 180] width 186 height 13
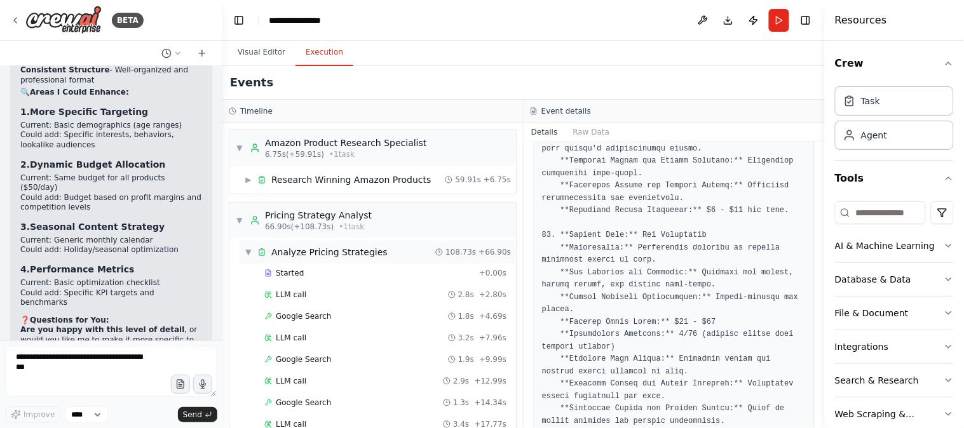
click at [252, 250] on div "▼ Analyze Pricing Strategies" at bounding box center [316, 252] width 143 height 13
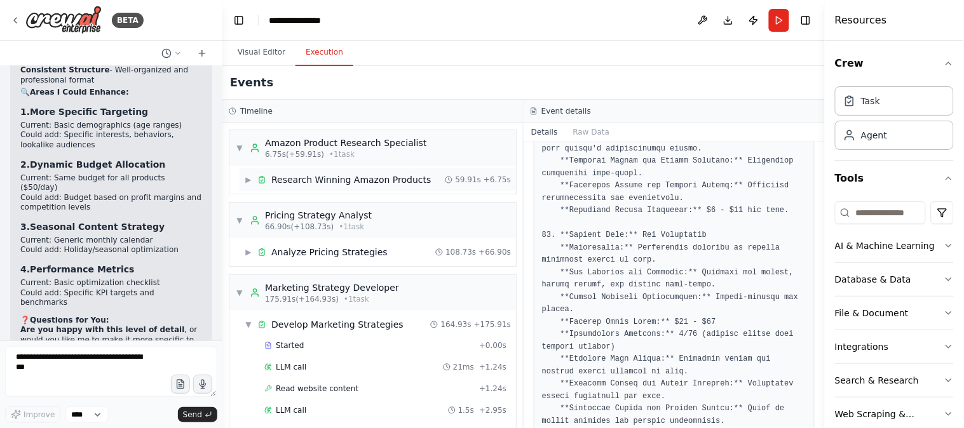
click at [248, 179] on span "▶" at bounding box center [249, 180] width 8 height 10
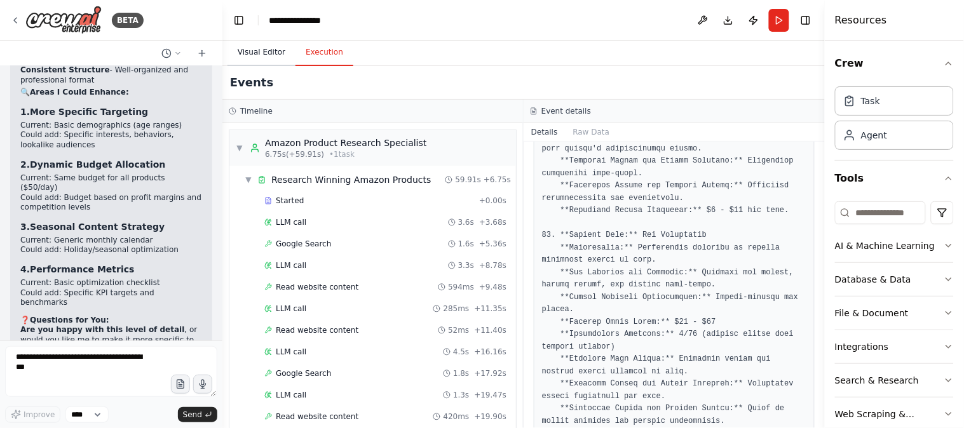
click at [245, 53] on button "Visual Editor" at bounding box center [262, 52] width 68 height 27
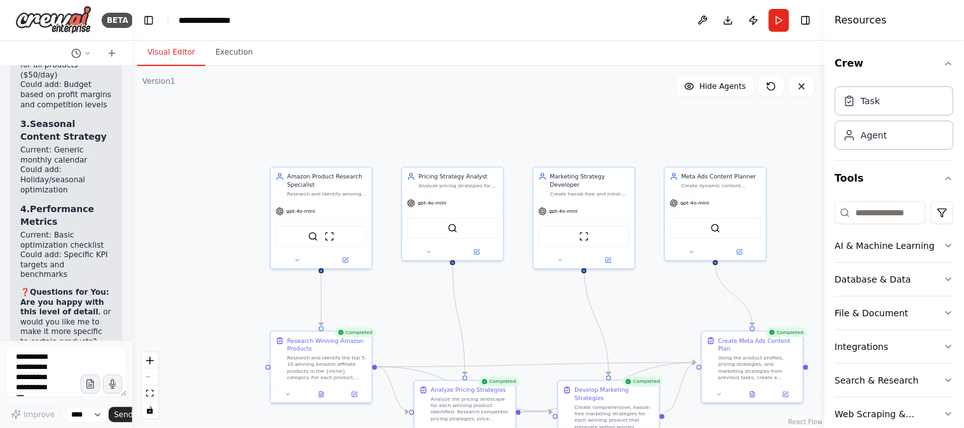
scroll to position [6326, 0]
drag, startPoint x: 219, startPoint y: 142, endPoint x: 132, endPoint y: 149, distance: 87.4
click at [132, 149] on div "BETA Amazon affiliate winning products select for us. create best price each wi…" at bounding box center [482, 214] width 964 height 428
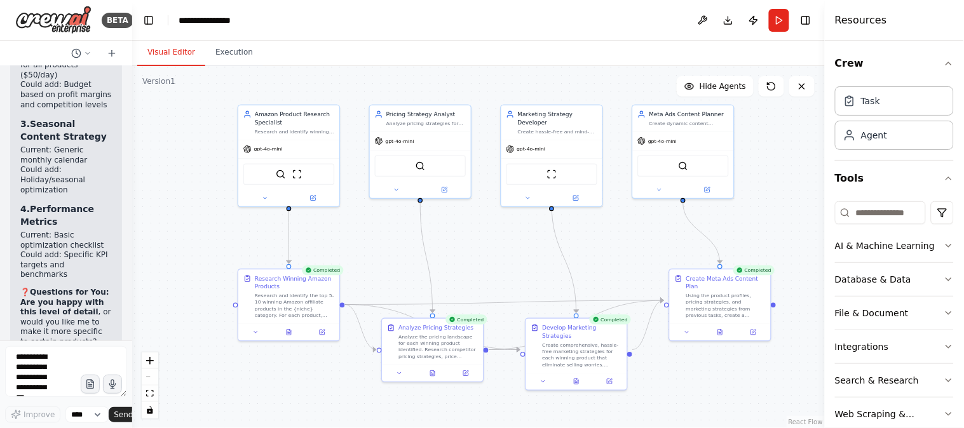
drag, startPoint x: 621, startPoint y: 344, endPoint x: 589, endPoint y: 282, distance: 70.2
click at [589, 282] on div ".deletable-edge-delete-btn { width: 20px; height: 20px; border: 0px solid #ffff…" at bounding box center [478, 247] width 693 height 362
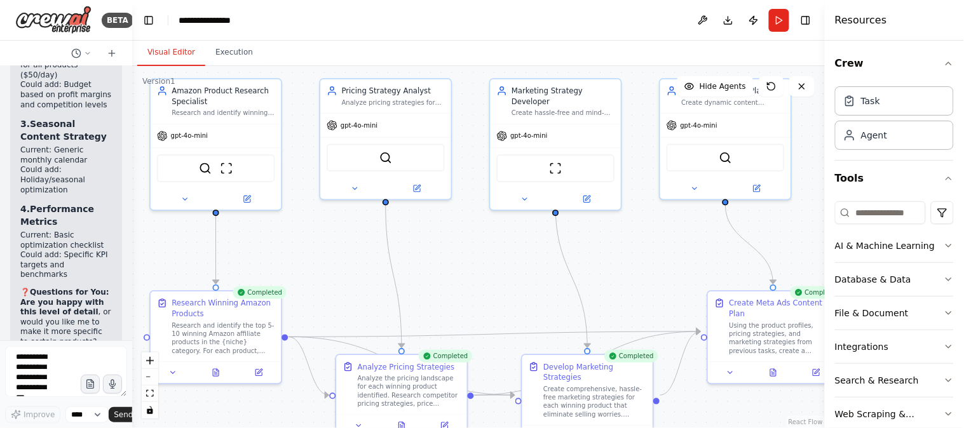
drag, startPoint x: 700, startPoint y: 262, endPoint x: 589, endPoint y: 277, distance: 112.9
click at [589, 277] on div ".deletable-edge-delete-btn { width: 20px; height: 20px; border: 0px solid #ffff…" at bounding box center [478, 247] width 693 height 362
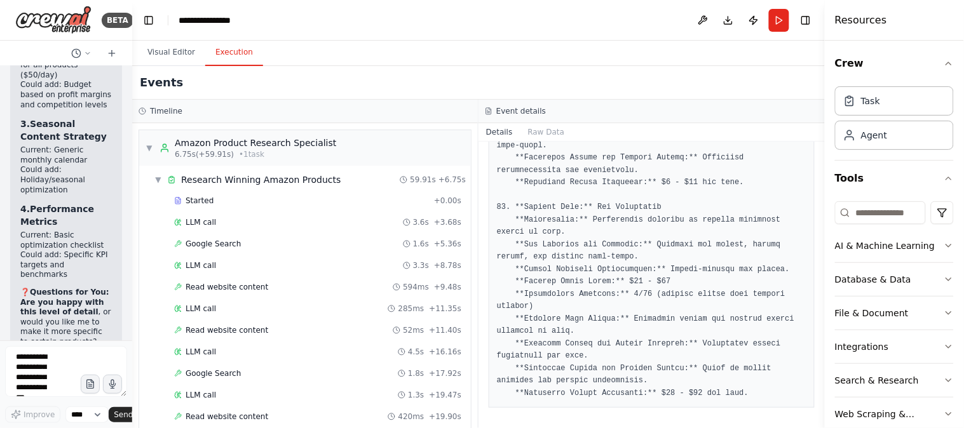
scroll to position [2320, 0]
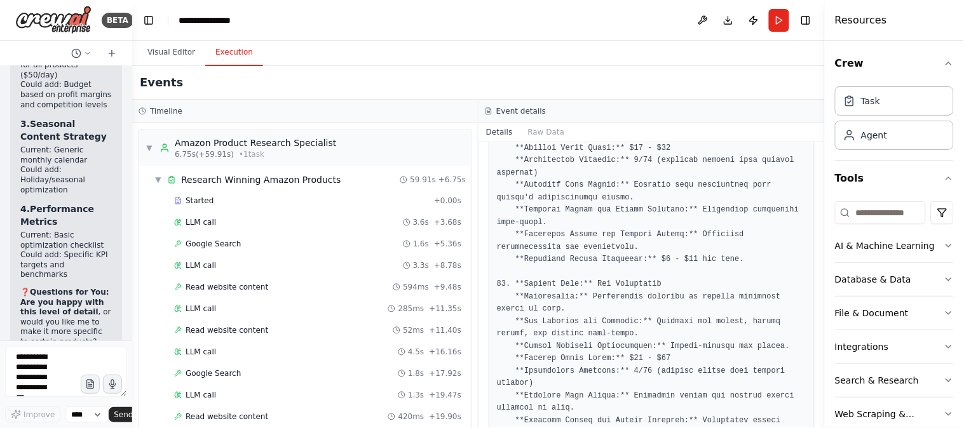
click at [236, 54] on button "Execution" at bounding box center [234, 52] width 58 height 27
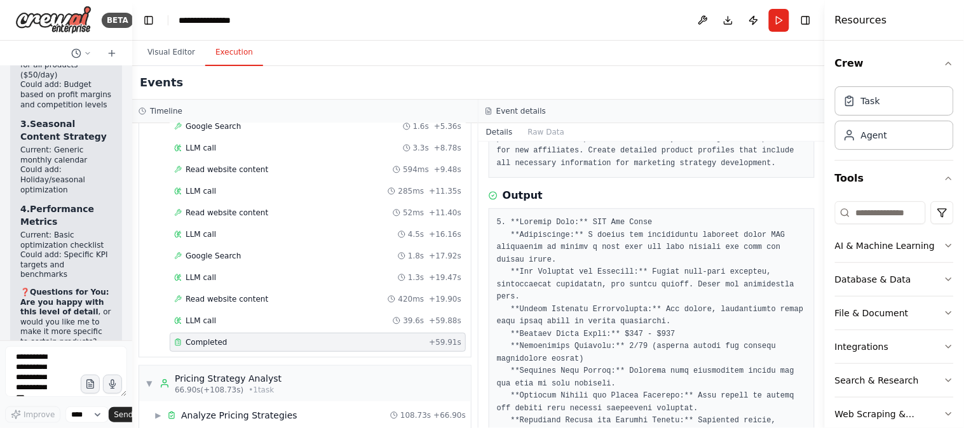
scroll to position [118, 0]
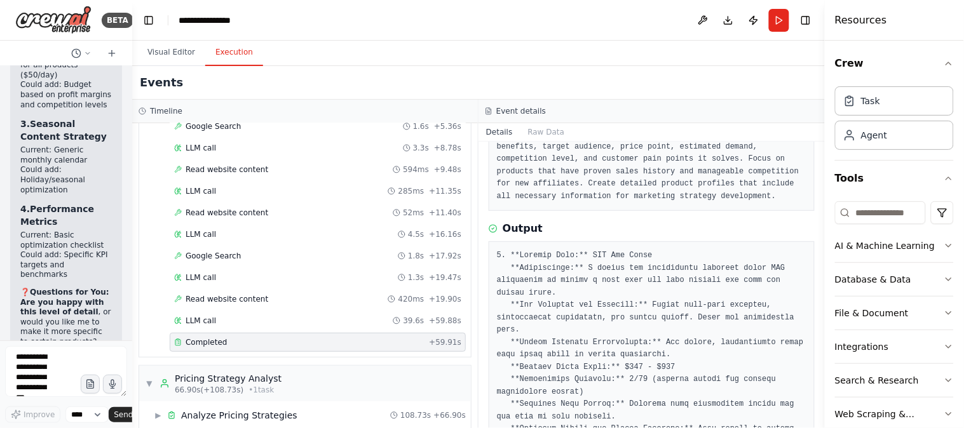
drag, startPoint x: 821, startPoint y: 180, endPoint x: 821, endPoint y: 205, distance: 24.2
click at [821, 205] on button "Toggle Sidebar" at bounding box center [825, 214] width 10 height 428
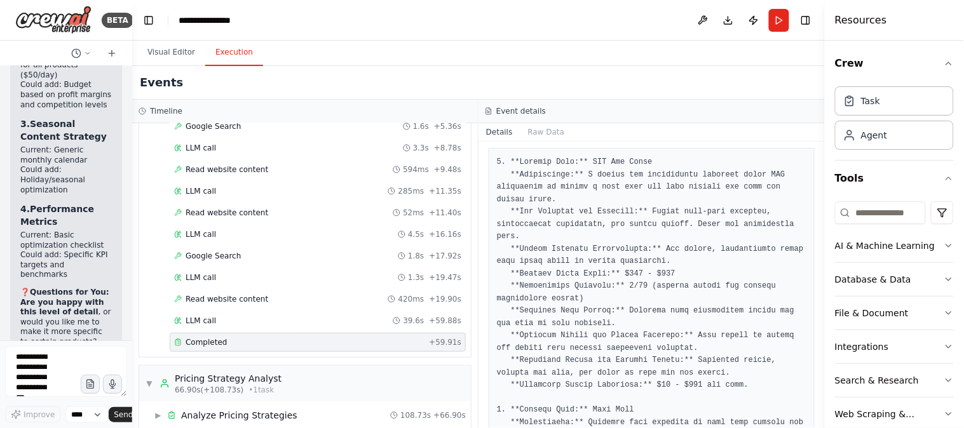
scroll to position [212, 0]
drag, startPoint x: 820, startPoint y: 192, endPoint x: 821, endPoint y: 210, distance: 17.8
click at [821, 210] on button "Toggle Sidebar" at bounding box center [825, 214] width 10 height 428
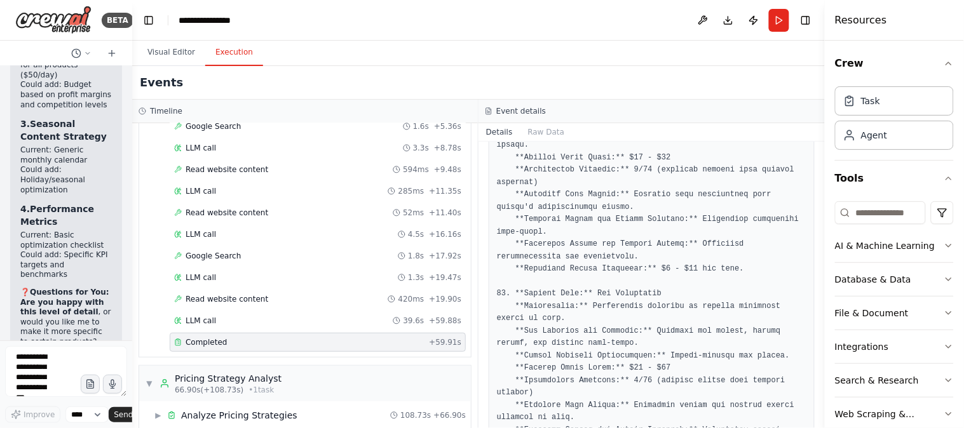
scroll to position [2320, 0]
